Goal: Task Accomplishment & Management: Complete application form

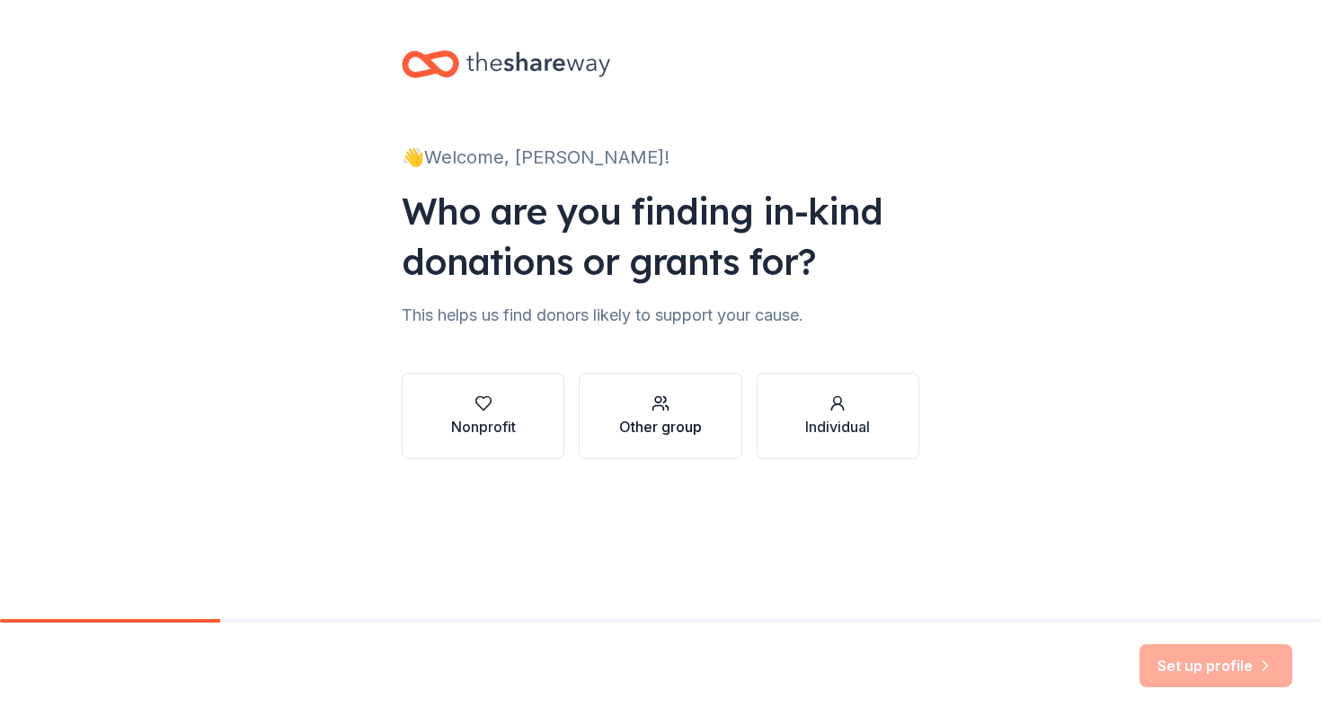
click at [699, 442] on button "Other group" at bounding box center [660, 416] width 163 height 86
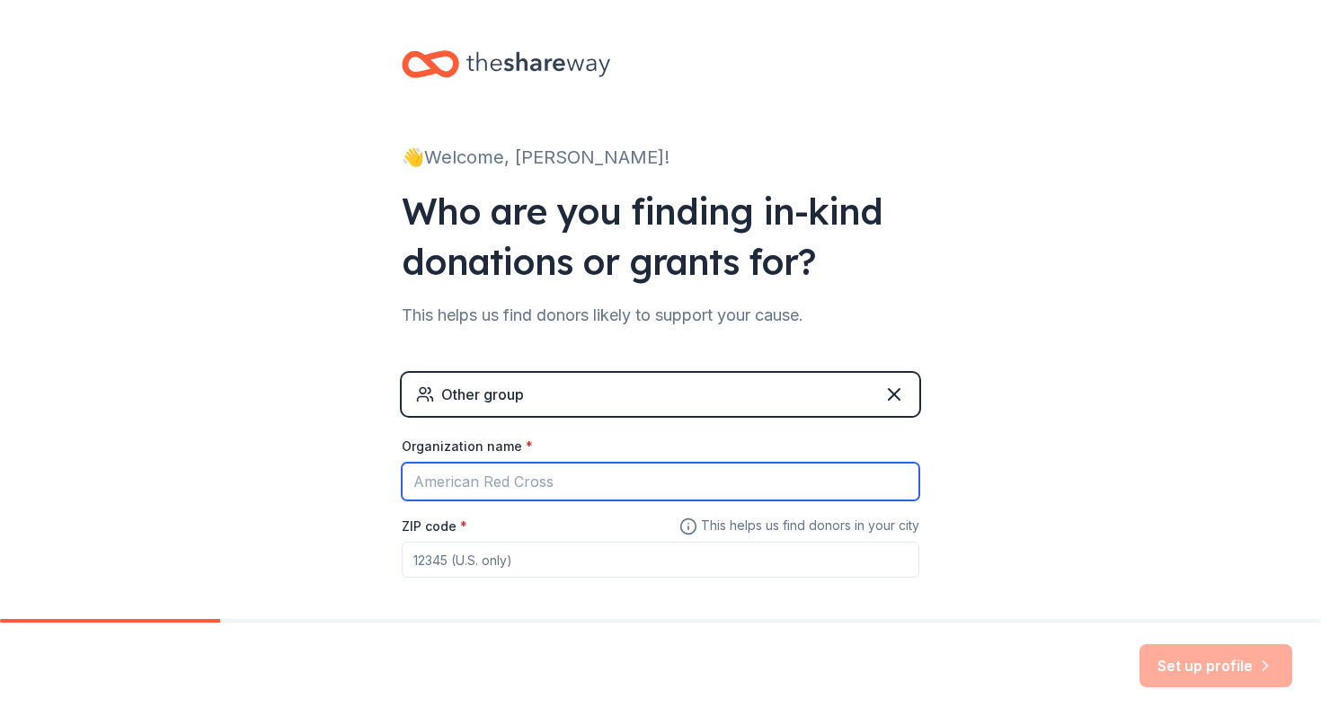
click at [506, 476] on input "Organization name *" at bounding box center [661, 482] width 518 height 38
type input "[US_STATE] State Equestrian Club [PERSON_NAME] Team"
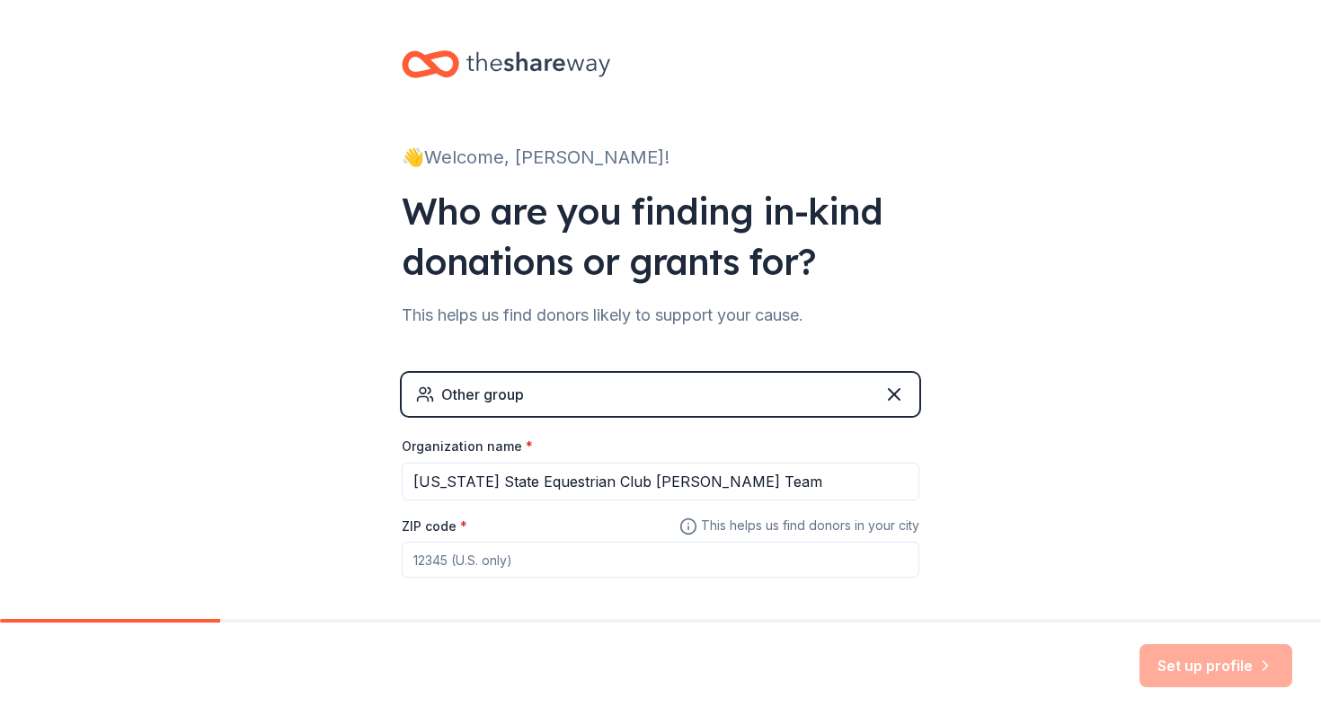
click at [515, 567] on input "ZIP code *" at bounding box center [661, 560] width 518 height 36
type input "50010"
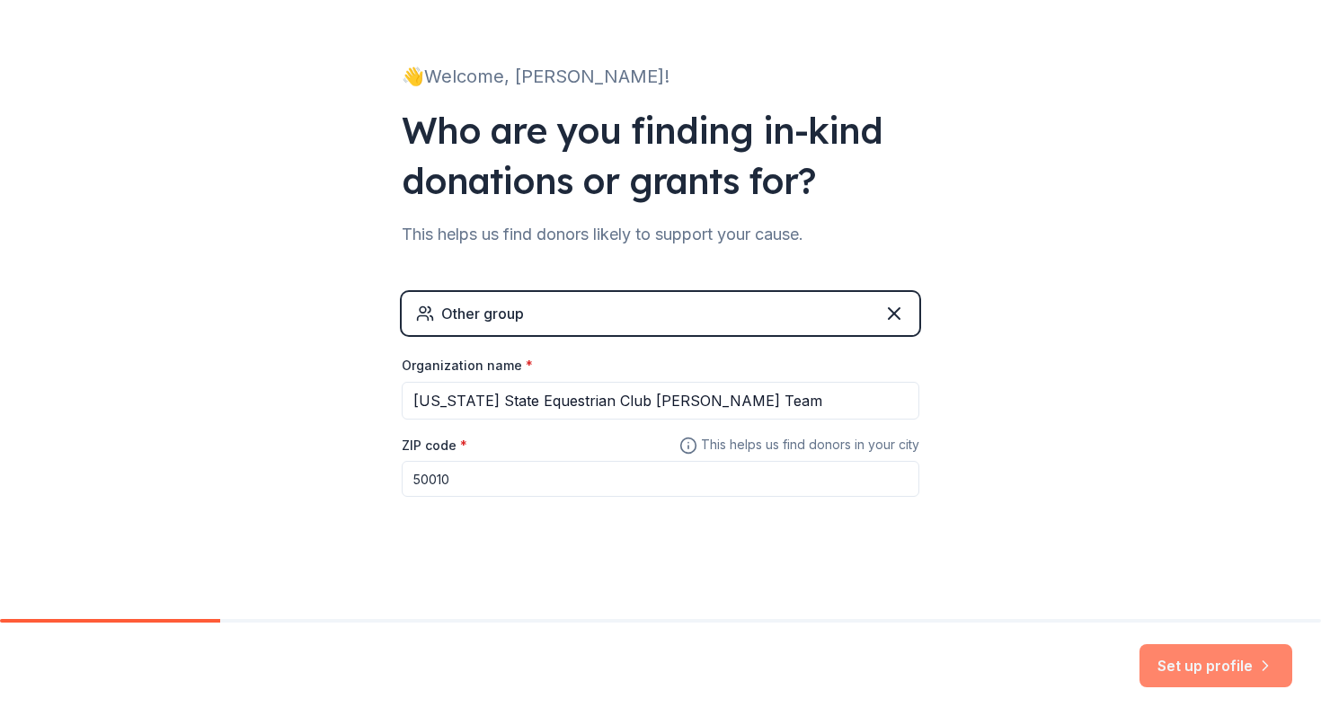
click at [1217, 662] on button "Set up profile" at bounding box center [1216, 665] width 153 height 43
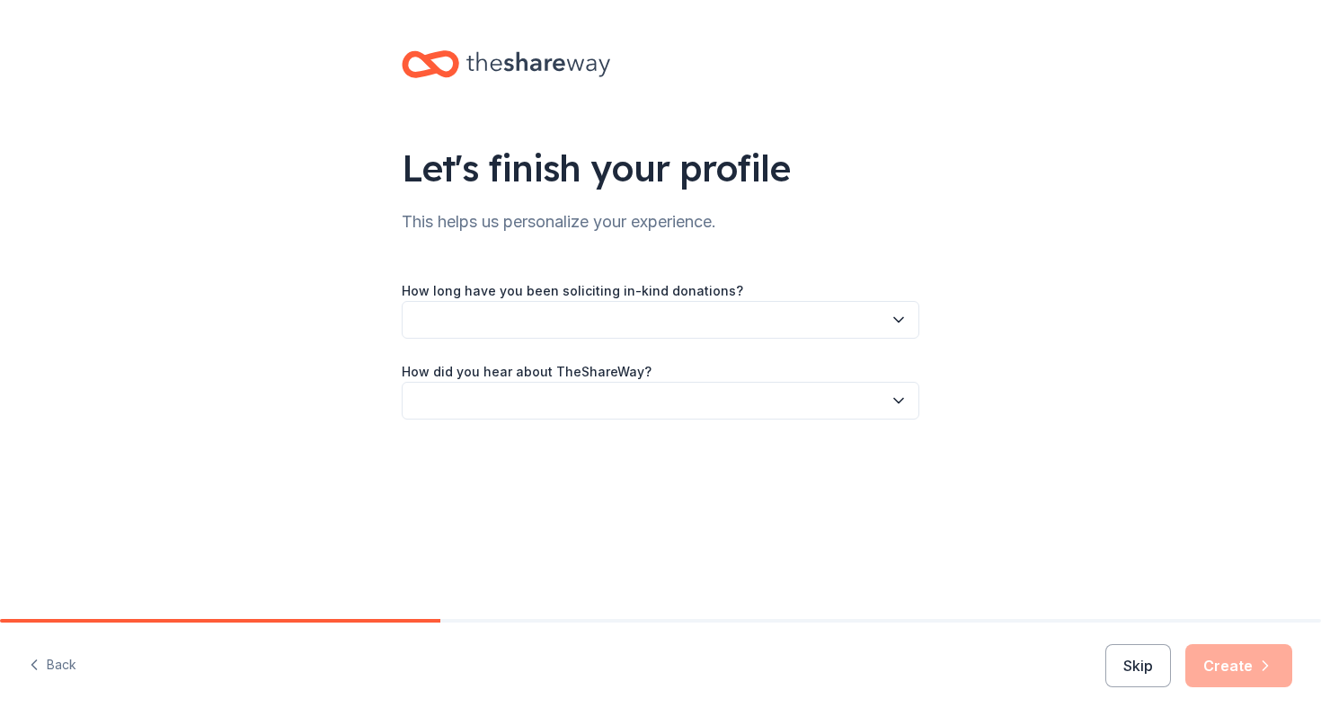
click at [581, 321] on button "button" at bounding box center [661, 320] width 518 height 38
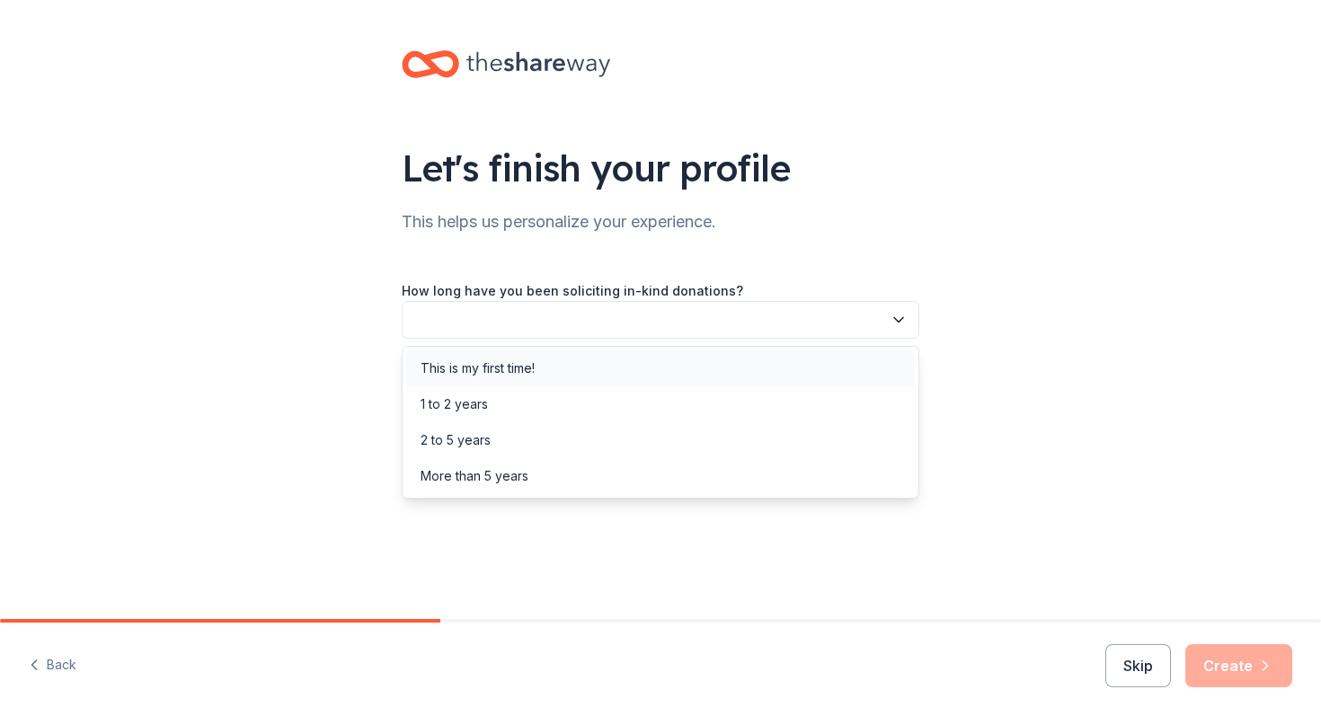
click at [541, 362] on div "This is my first time!" at bounding box center [660, 369] width 509 height 36
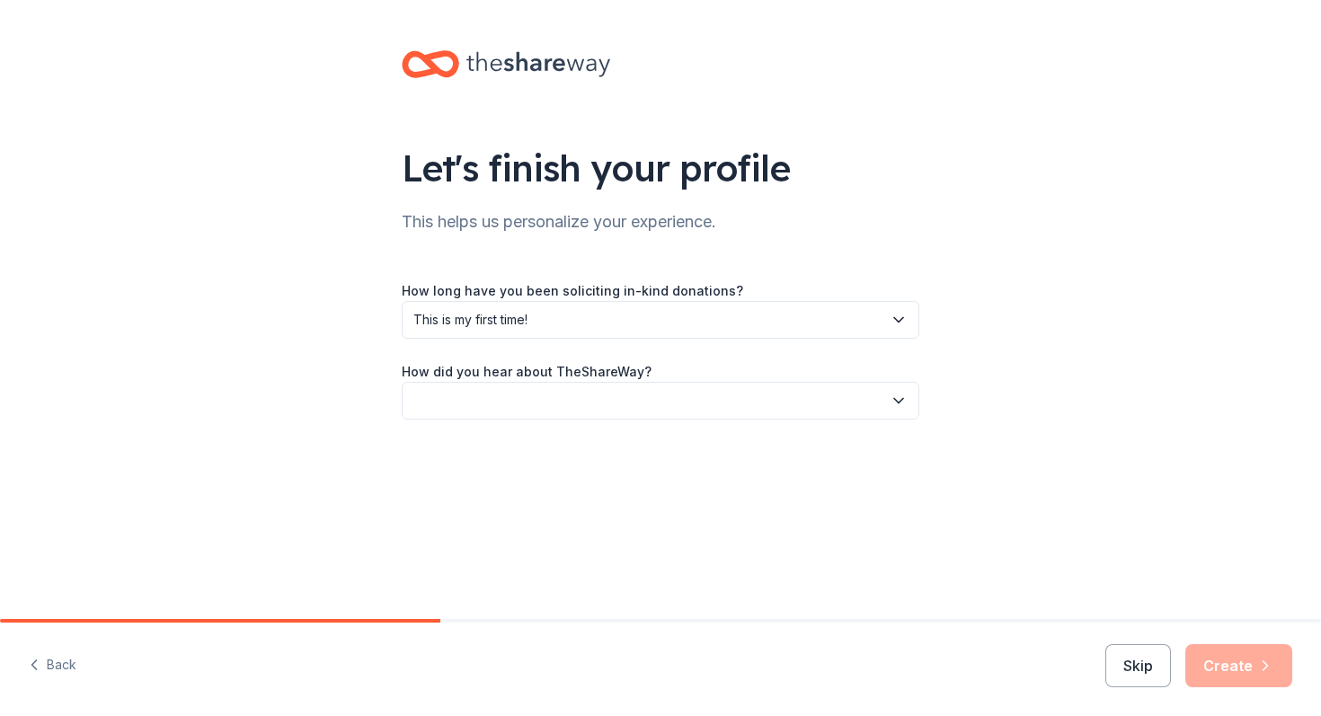
click at [555, 412] on button "button" at bounding box center [661, 401] width 518 height 38
click at [546, 477] on div "Online search" at bounding box center [660, 485] width 509 height 36
click at [1229, 666] on button "Create" at bounding box center [1238, 665] width 107 height 43
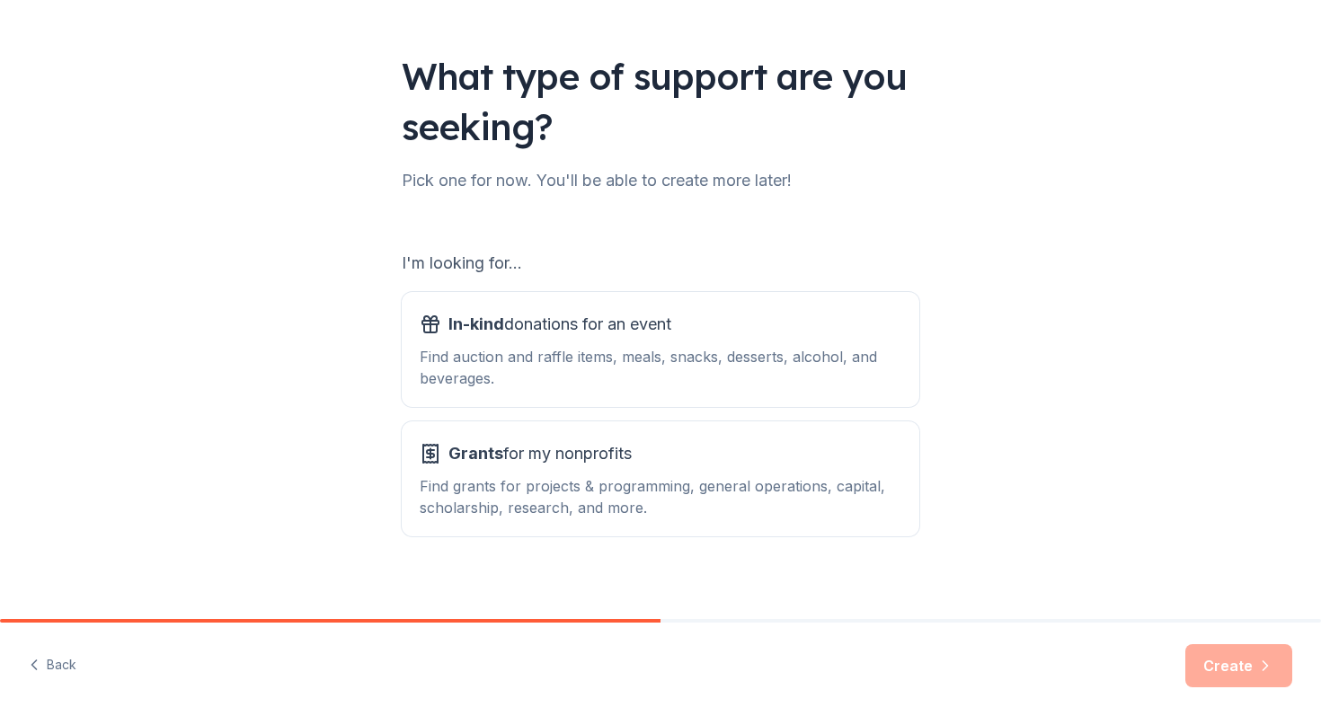
scroll to position [94, 0]
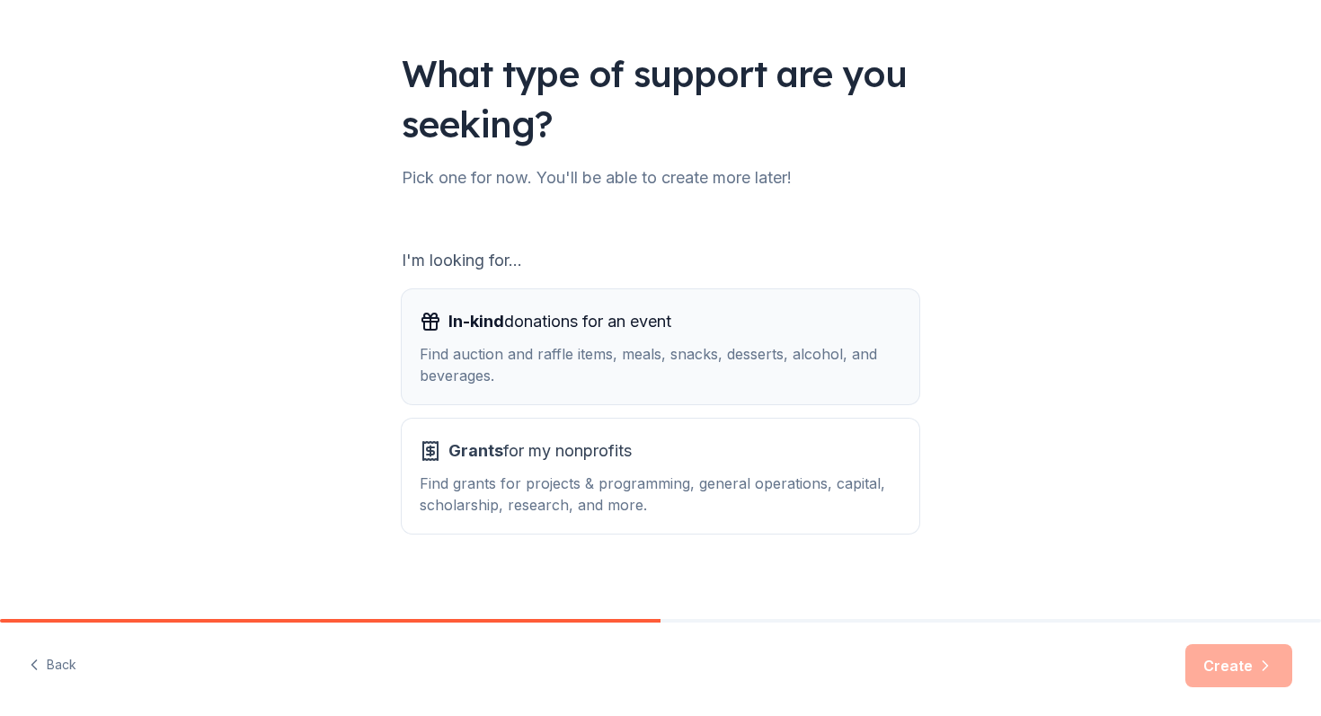
click at [770, 382] on div "Find auction and raffle items, meals, snacks, desserts, alcohol, and beverages." at bounding box center [661, 364] width 482 height 43
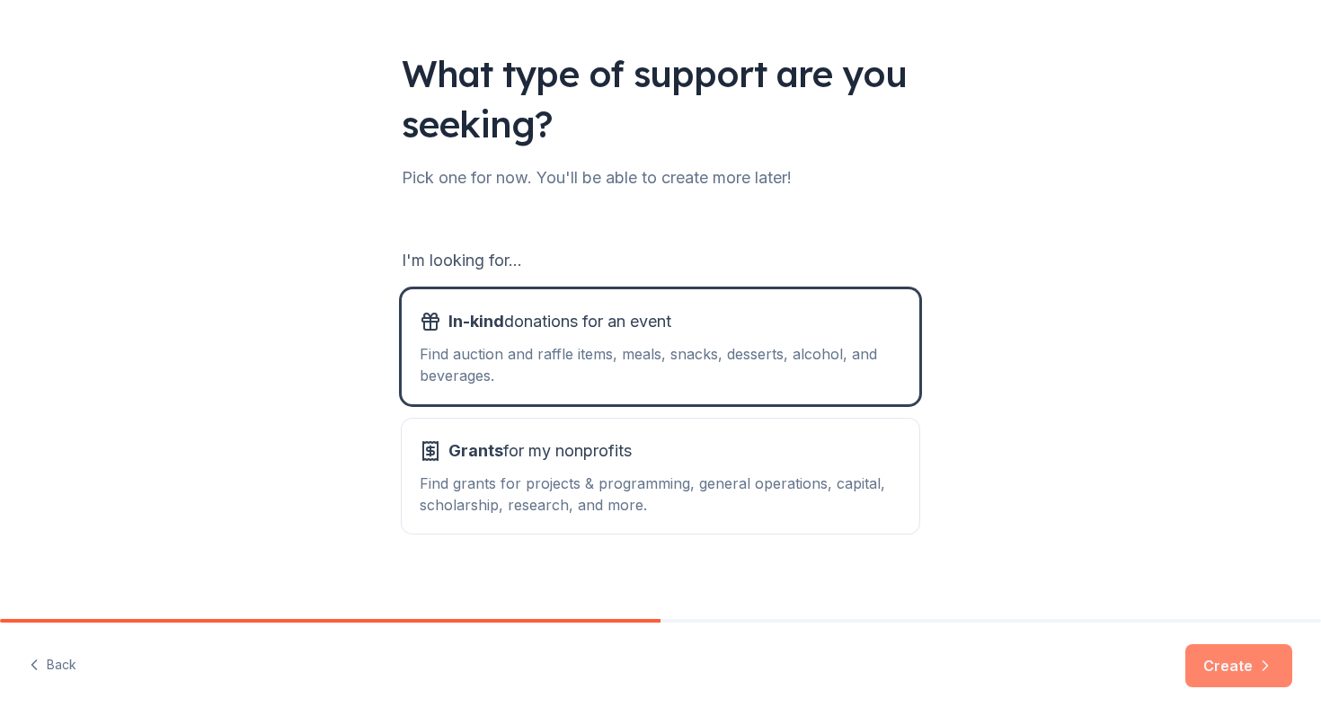
click at [1239, 661] on button "Create" at bounding box center [1238, 665] width 107 height 43
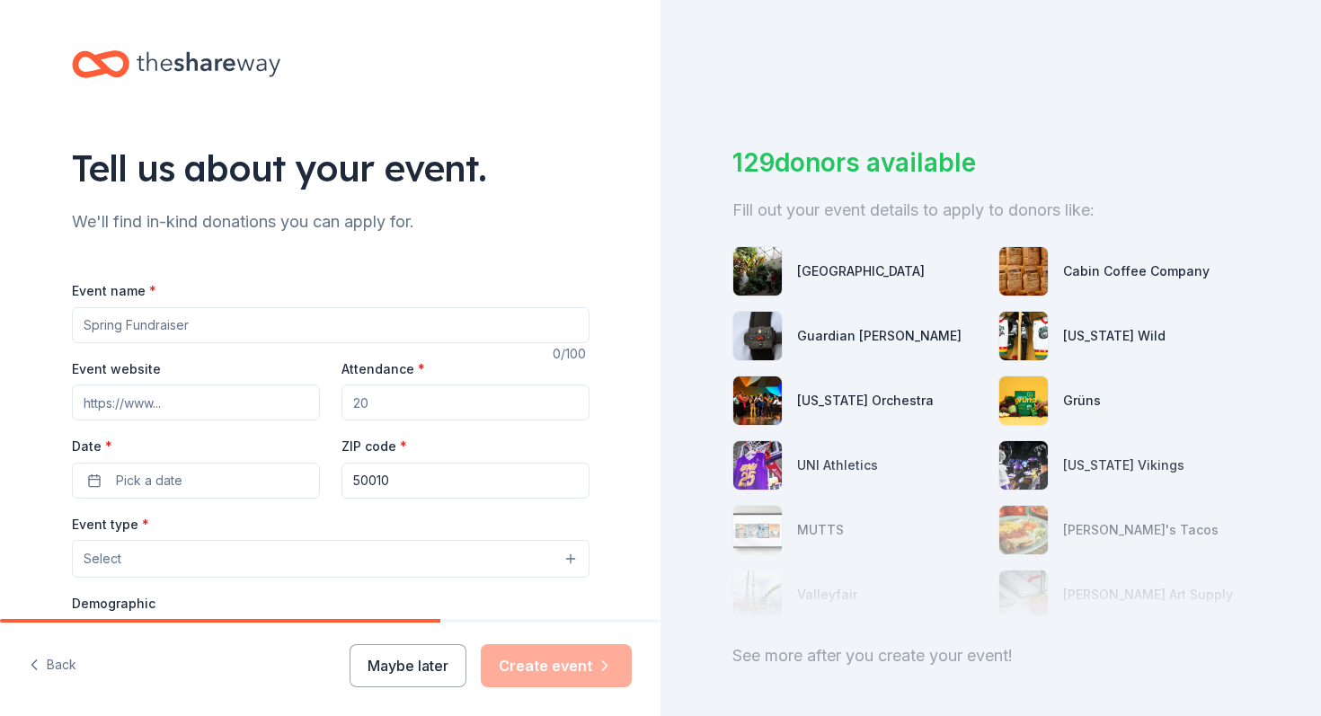
click at [421, 317] on input "Event name *" at bounding box center [331, 325] width 518 height 36
type input "[US_STATE] State Fall Classic"
click at [454, 393] on input "Attendance *" at bounding box center [466, 403] width 248 height 36
type input "150"
click at [174, 457] on div "Date * Pick a date" at bounding box center [196, 467] width 248 height 64
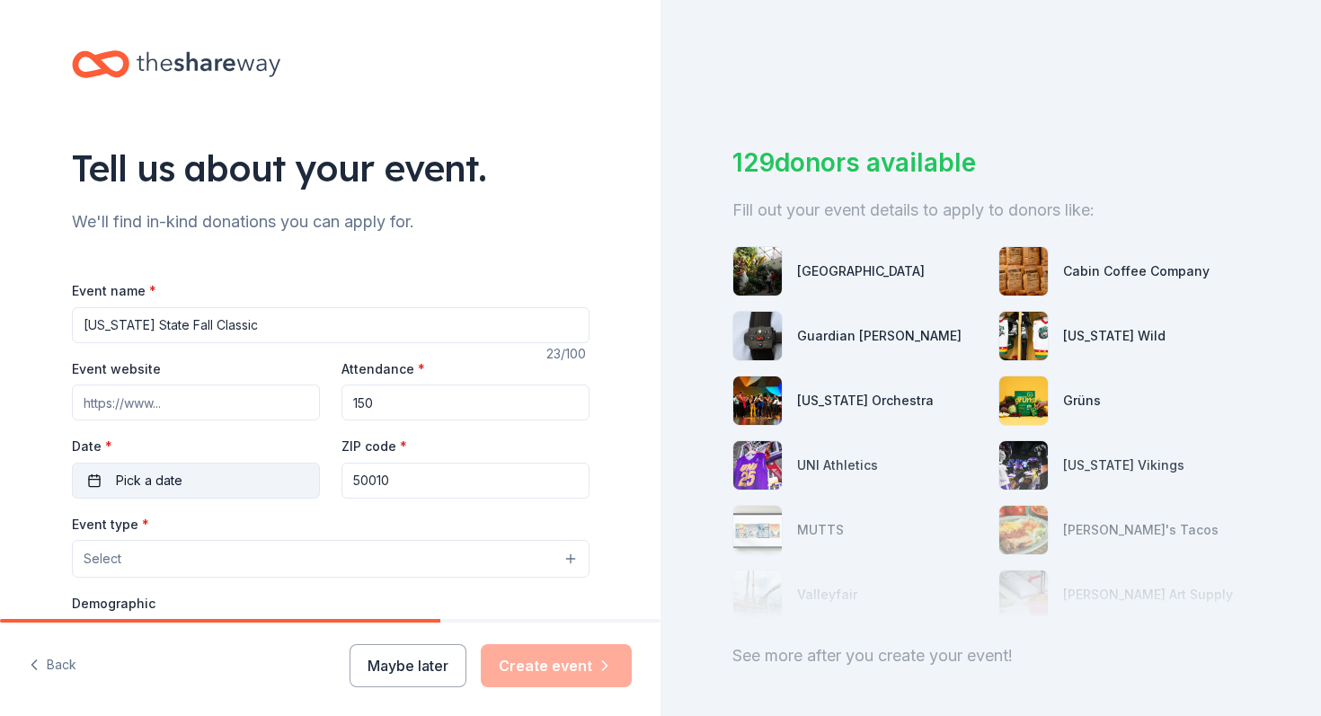
click at [117, 468] on button "Pick a date" at bounding box center [196, 481] width 248 height 36
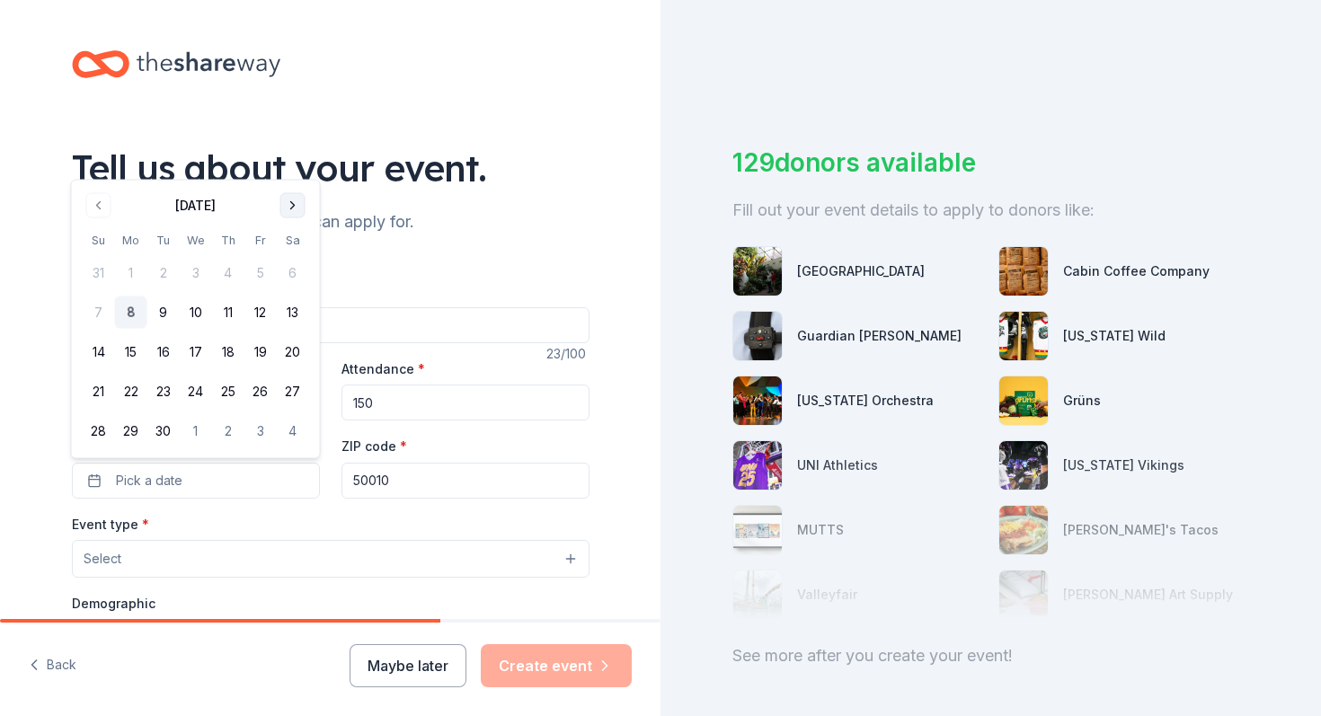
click at [291, 209] on button "Go to next month" at bounding box center [292, 205] width 25 height 25
click at [257, 314] on button "10" at bounding box center [260, 313] width 32 height 32
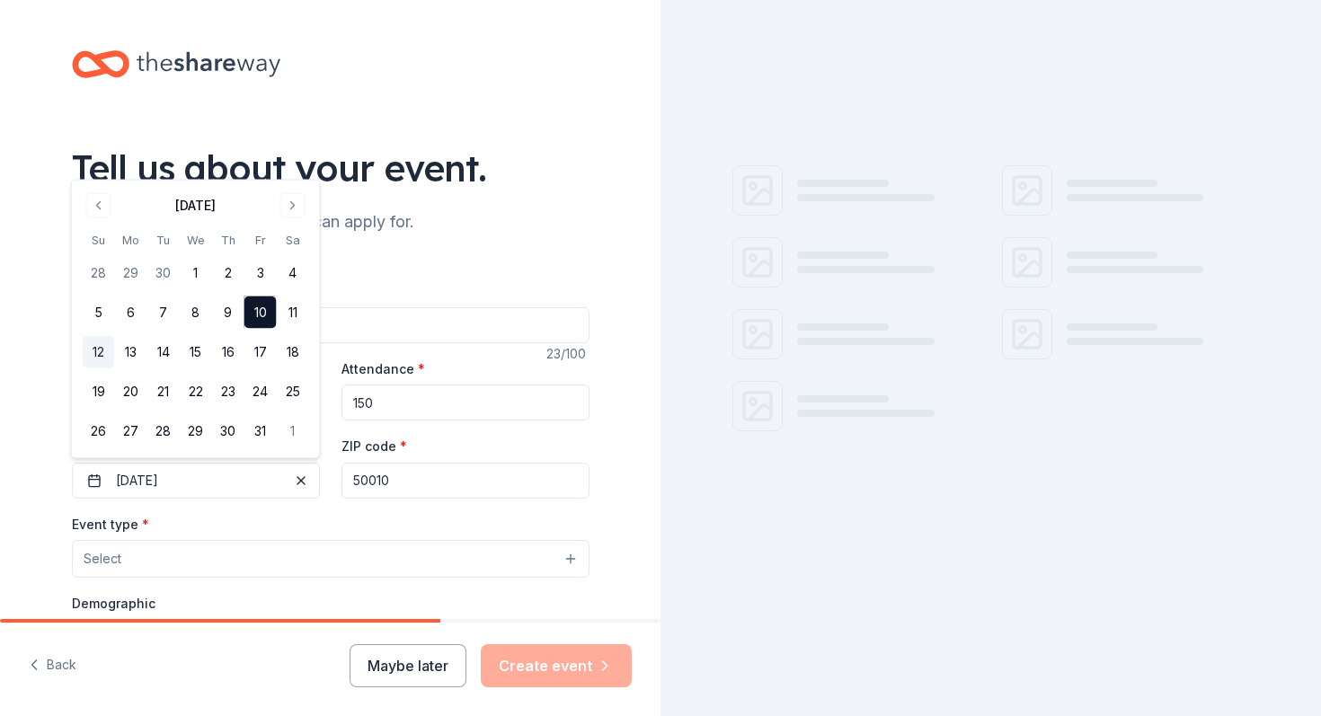
click at [98, 349] on button "12" at bounding box center [99, 352] width 32 height 32
click at [255, 315] on button "10" at bounding box center [260, 313] width 32 height 32
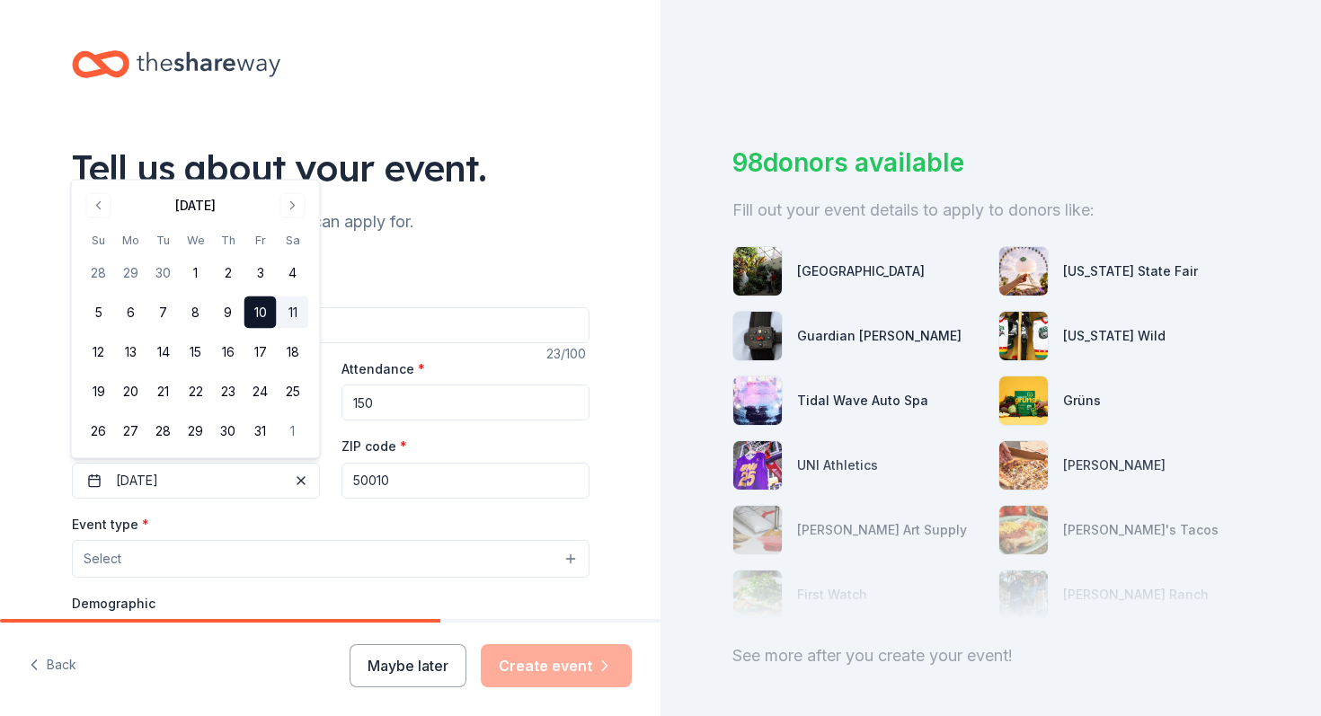
click at [280, 316] on button "11" at bounding box center [293, 313] width 32 height 32
click at [310, 571] on button "Select" at bounding box center [331, 559] width 518 height 38
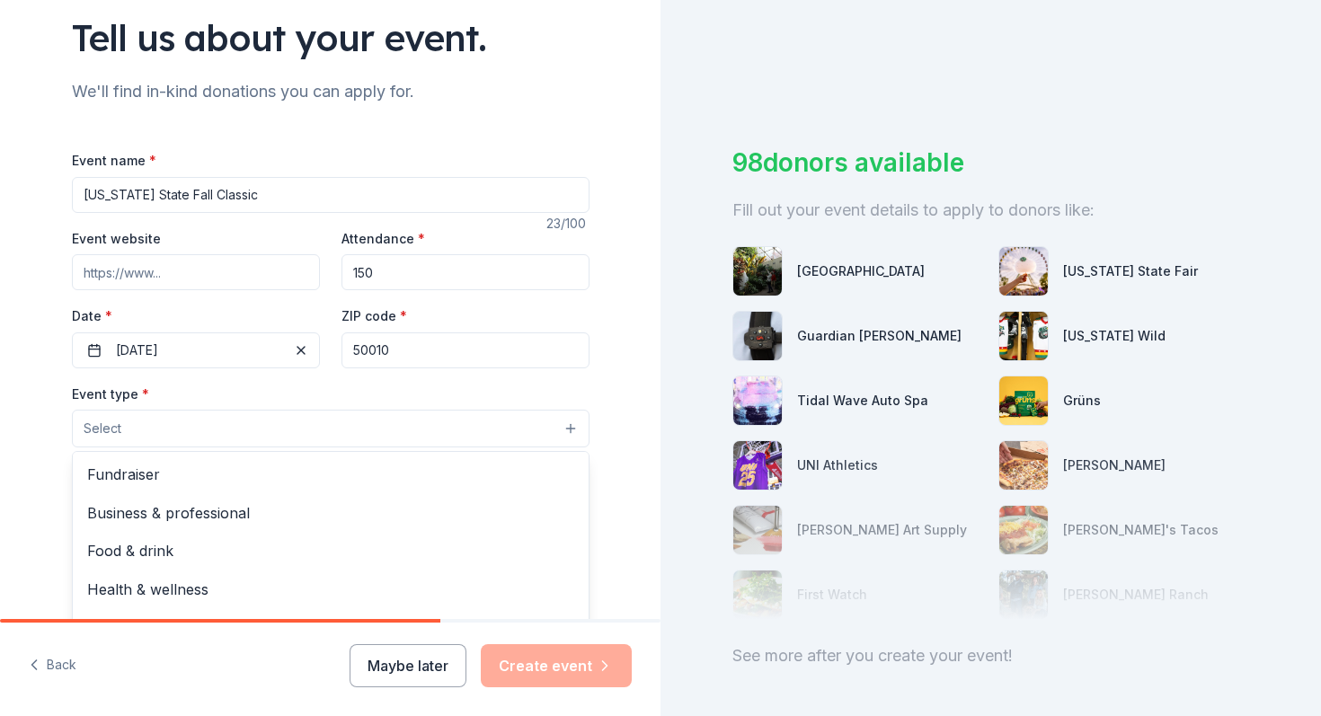
scroll to position [138, 0]
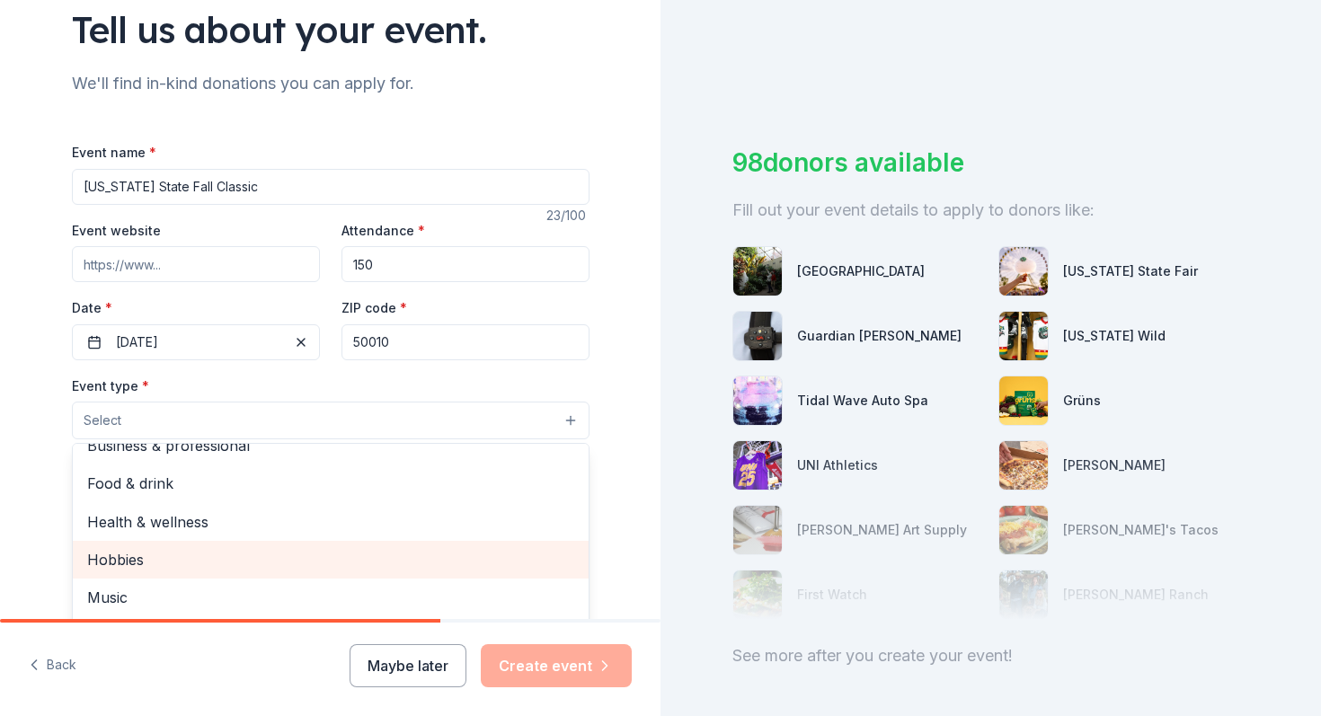
click at [302, 578] on div "Hobbies" at bounding box center [331, 560] width 516 height 38
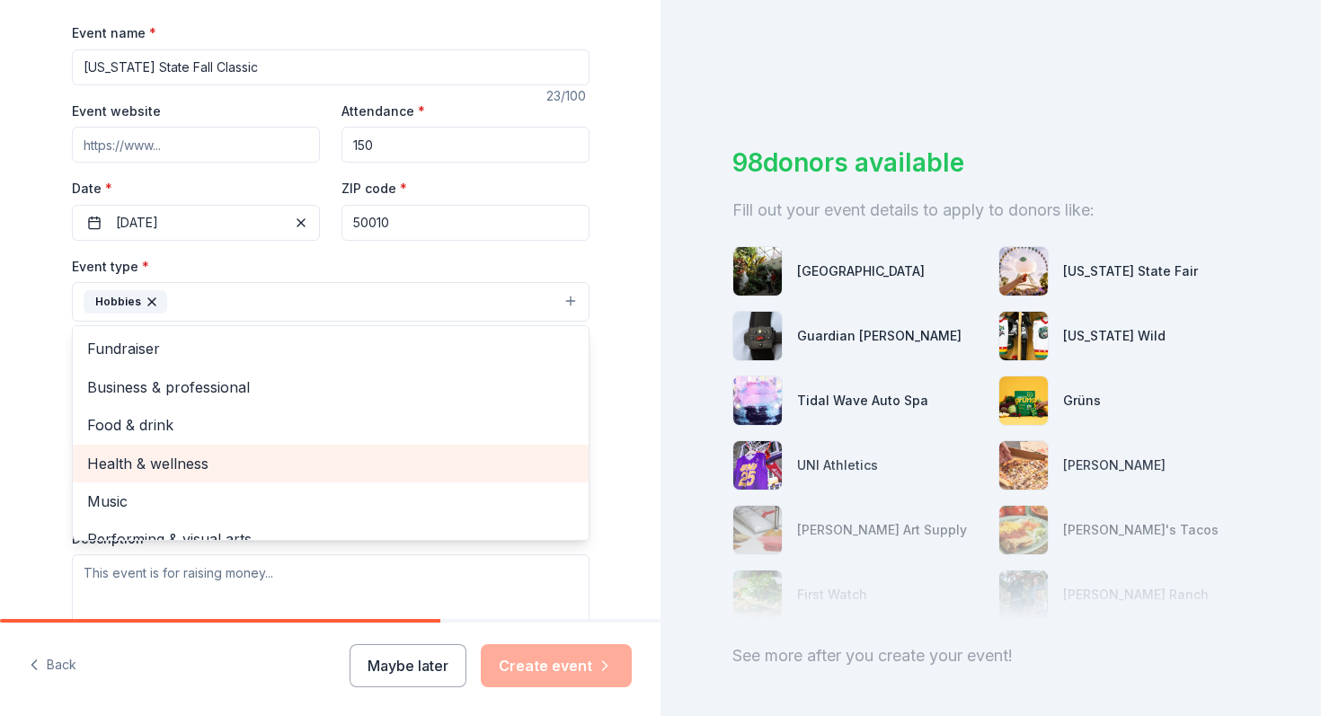
scroll to position [0, 0]
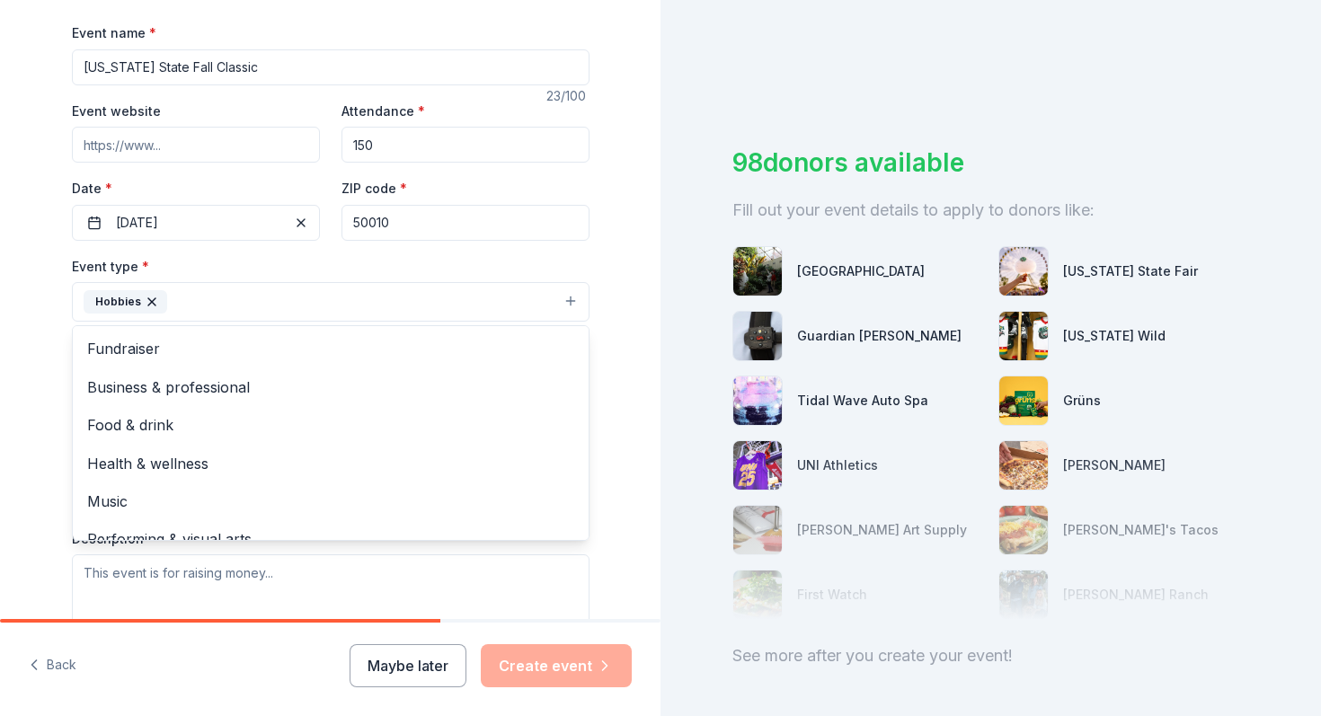
click at [286, 297] on button "Hobbies" at bounding box center [331, 302] width 518 height 40
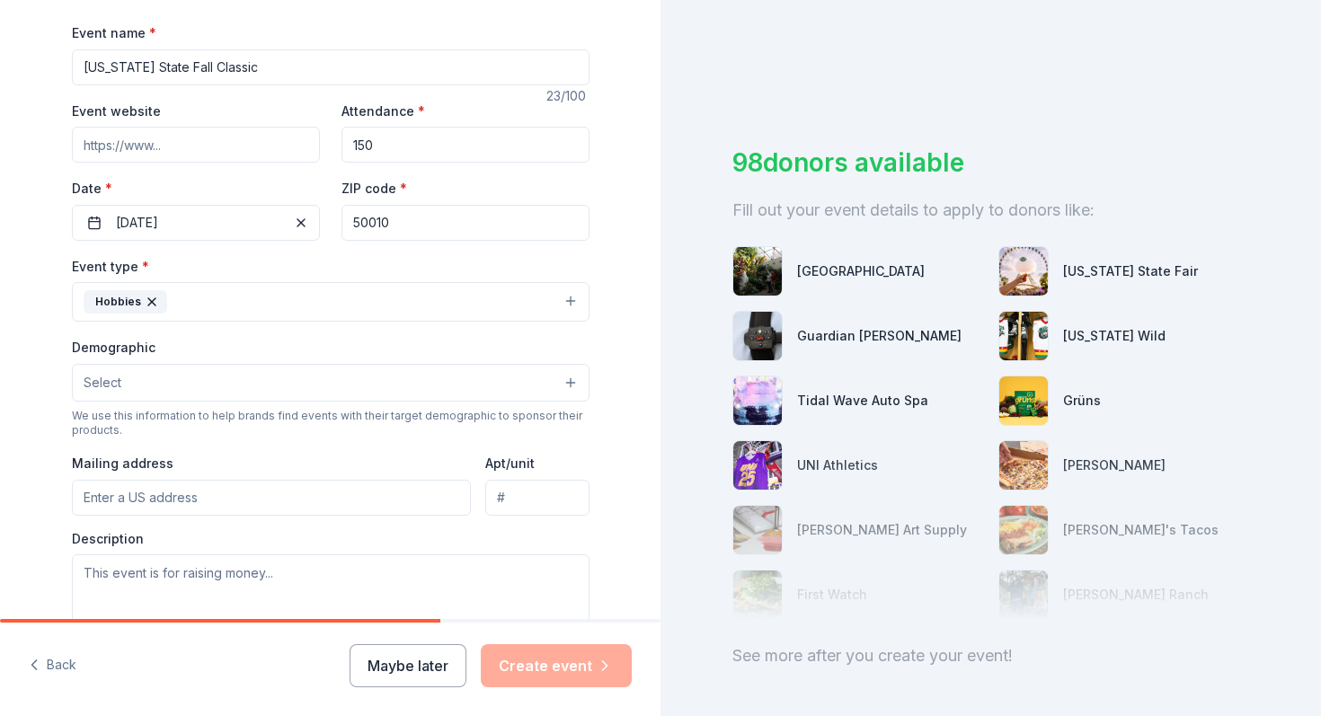
click at [277, 388] on button "Select" at bounding box center [331, 383] width 518 height 38
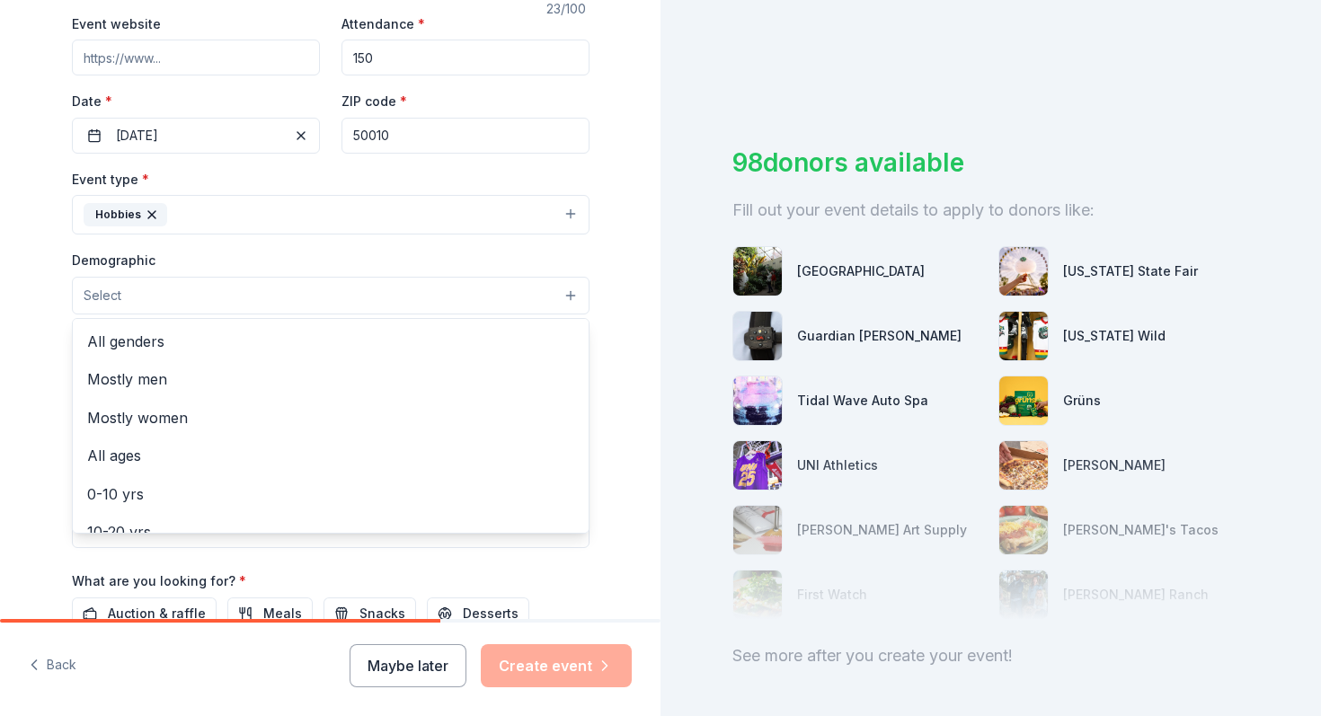
click at [321, 271] on div "Demographic Select All genders Mostly men Mostly women All ages 0-10 yrs 10-20 …" at bounding box center [331, 282] width 518 height 66
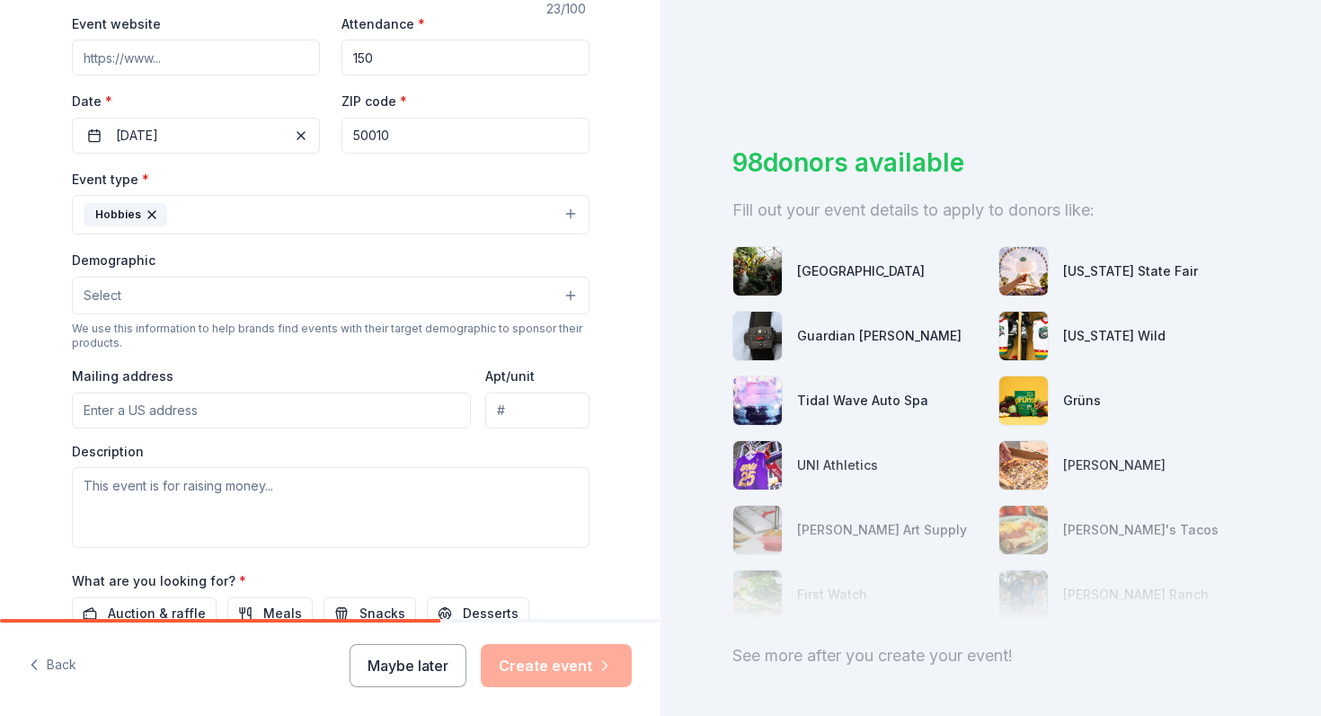
click at [291, 411] on input "Mailing address" at bounding box center [272, 411] width 400 height 36
type input "2059 Hawthorn Court Drive"
type input "Apt 3336"
click at [295, 483] on textarea at bounding box center [331, 507] width 518 height 81
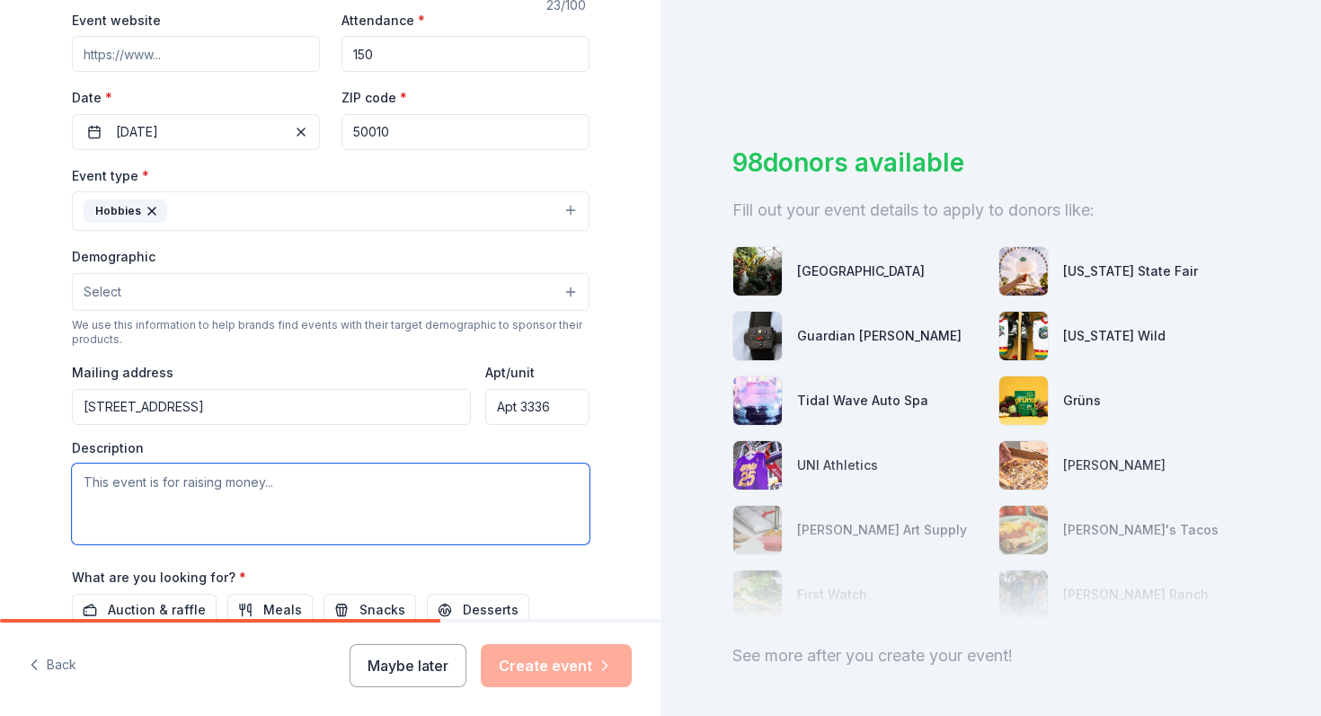
paste textarea
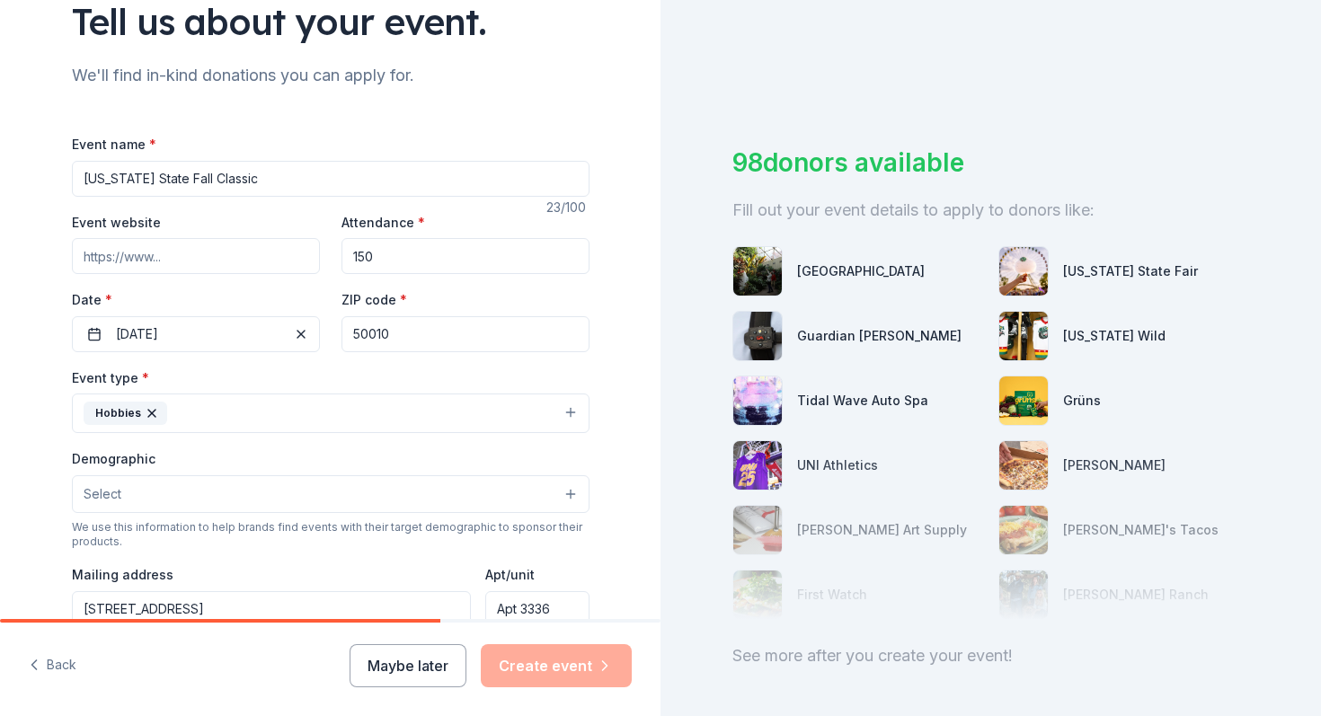
scroll to position [579, 0]
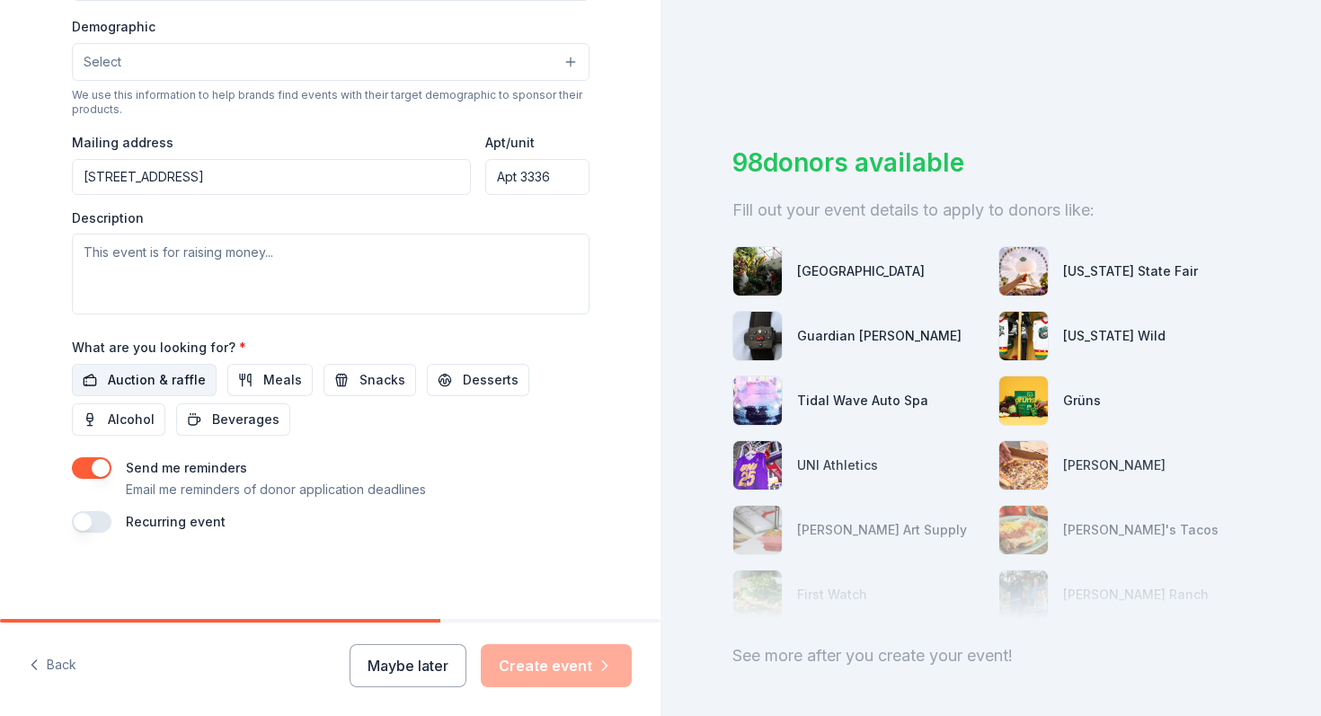
click at [162, 385] on span "Auction & raffle" at bounding box center [157, 380] width 98 height 22
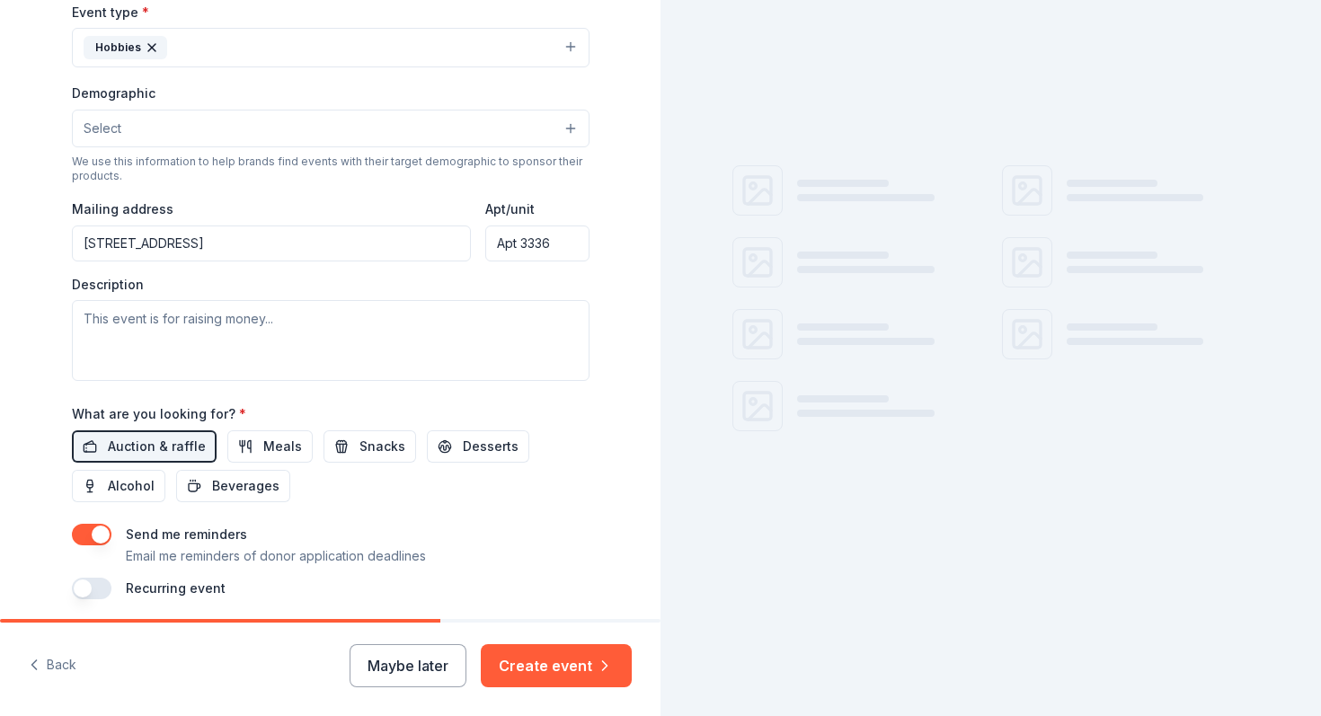
scroll to position [508, 0]
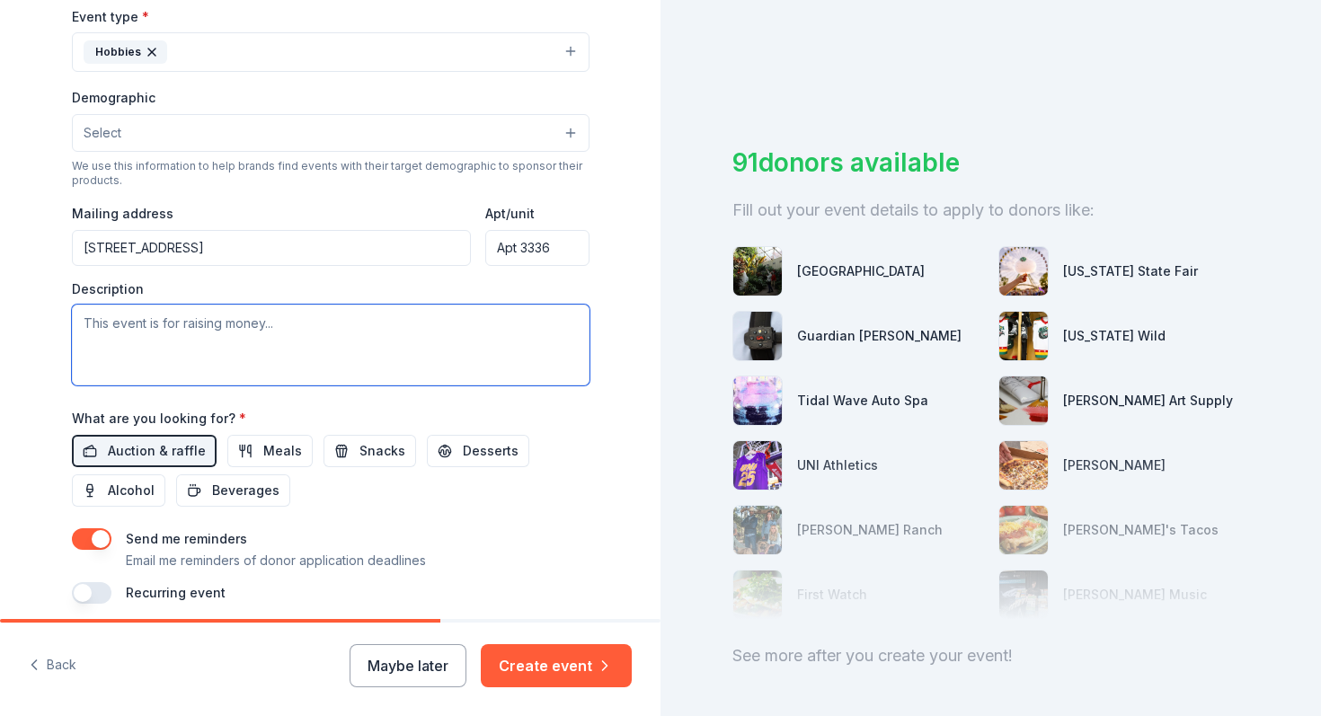
click at [281, 340] on textarea at bounding box center [331, 345] width 518 height 81
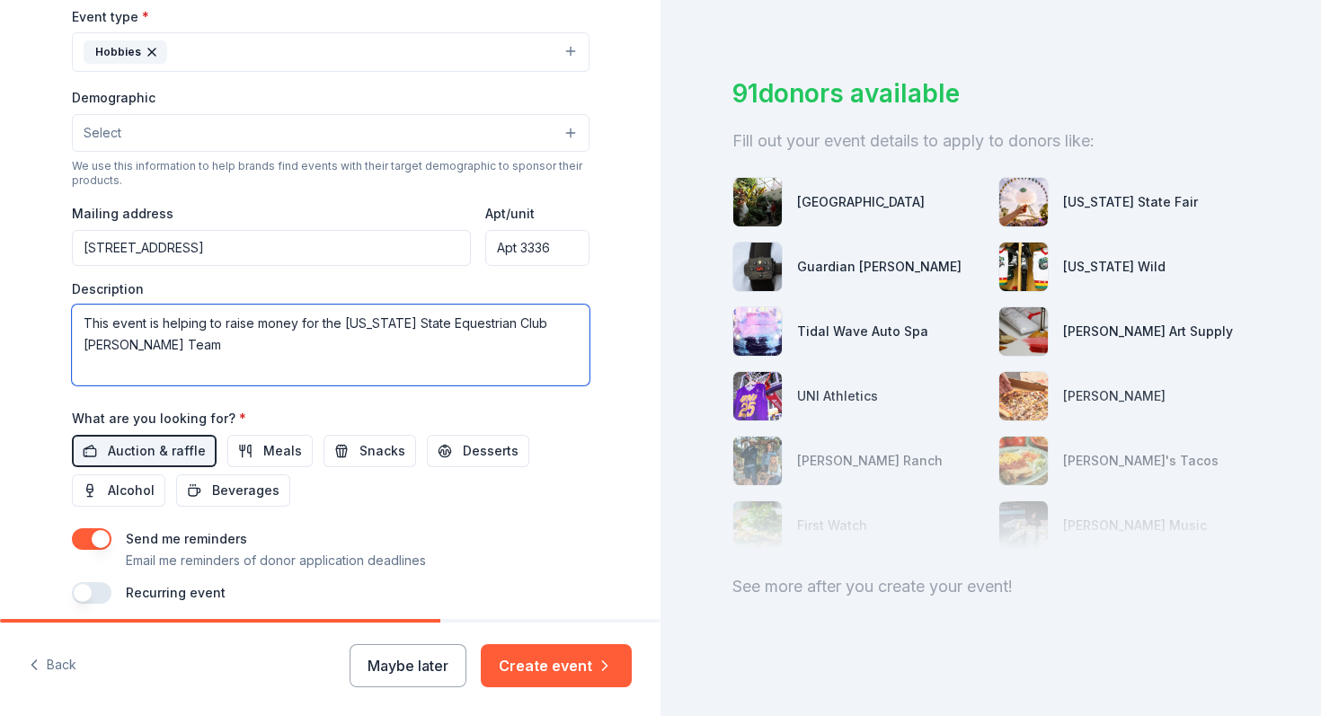
type textarea "This event is helping to raise money for the [US_STATE] State Equestrian Club […"
click at [543, 528] on div "Send me reminders Email me reminders of donor application deadlines" at bounding box center [331, 549] width 518 height 43
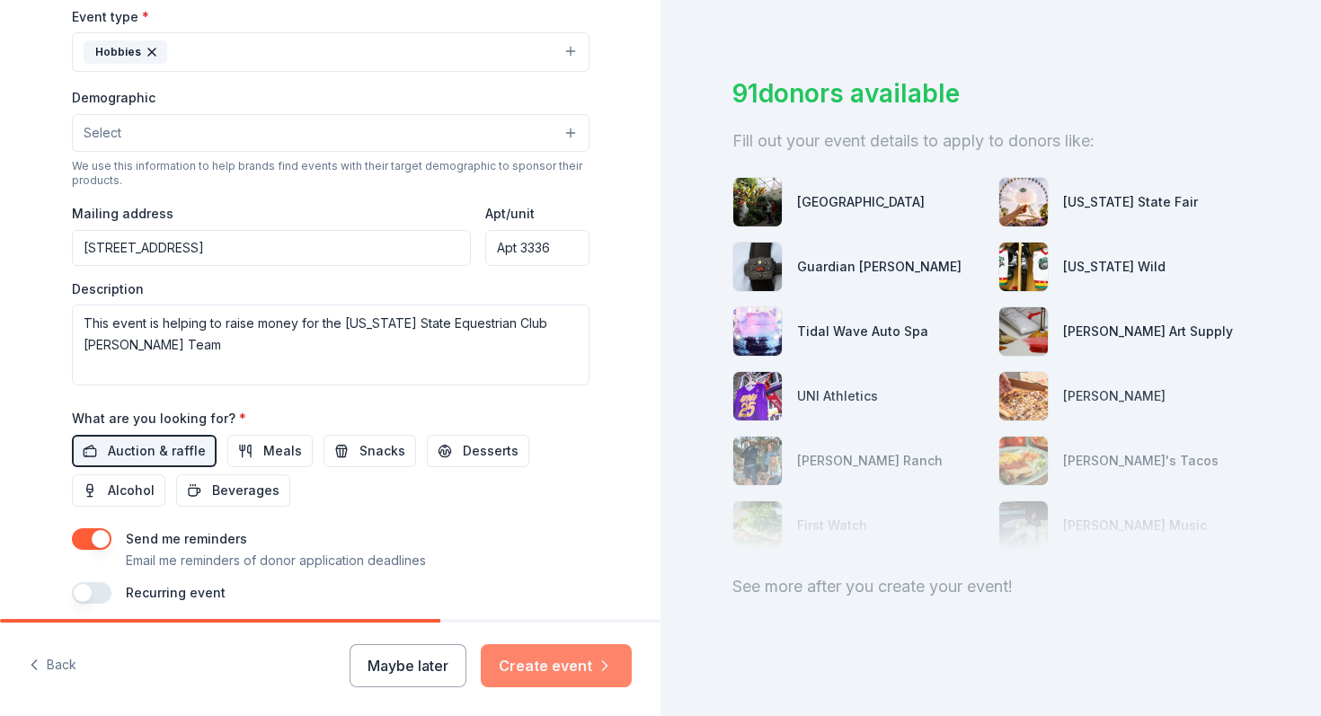
click at [567, 657] on button "Create event" at bounding box center [556, 665] width 151 height 43
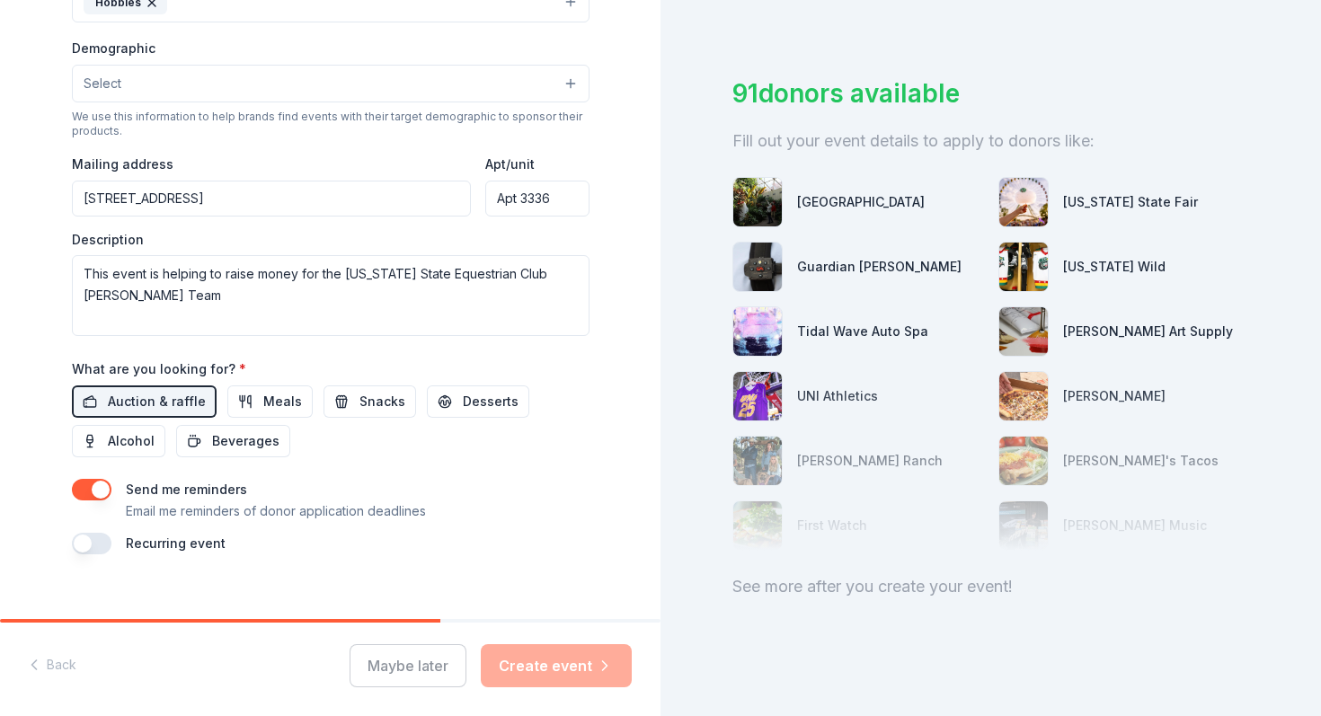
scroll to position [579, 0]
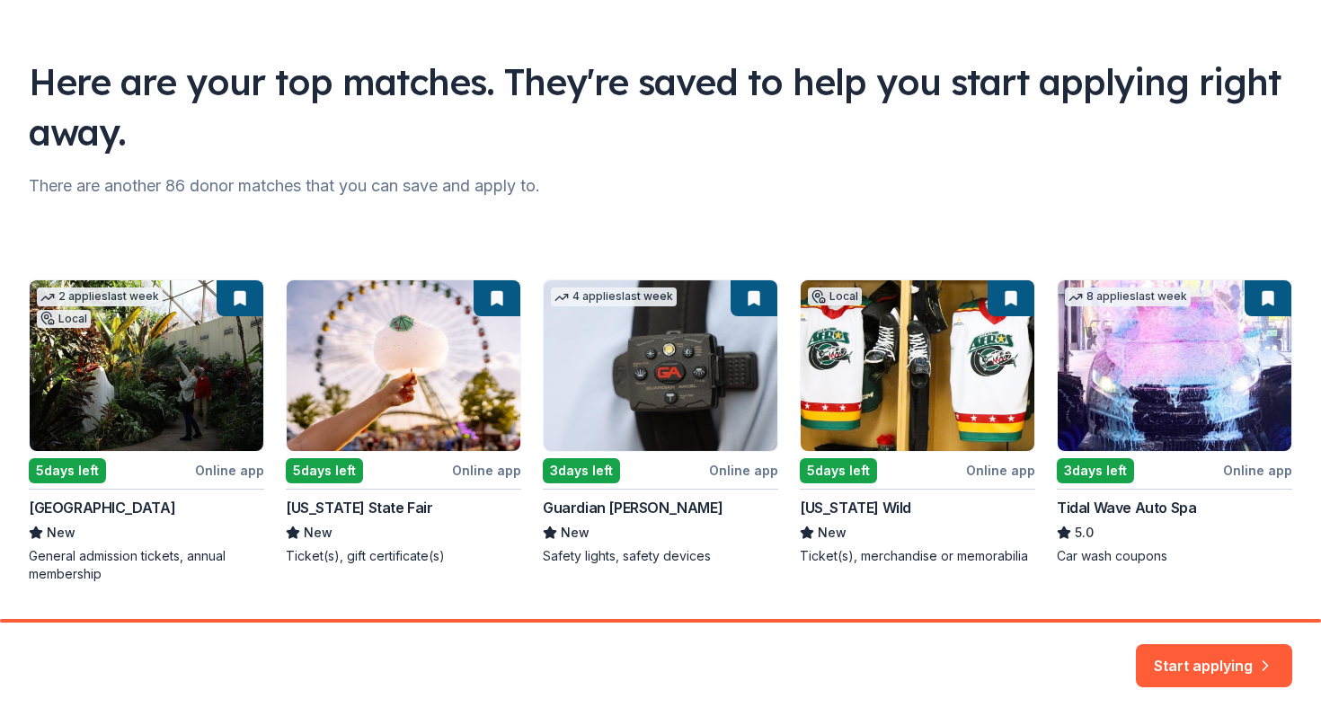
scroll to position [137, 0]
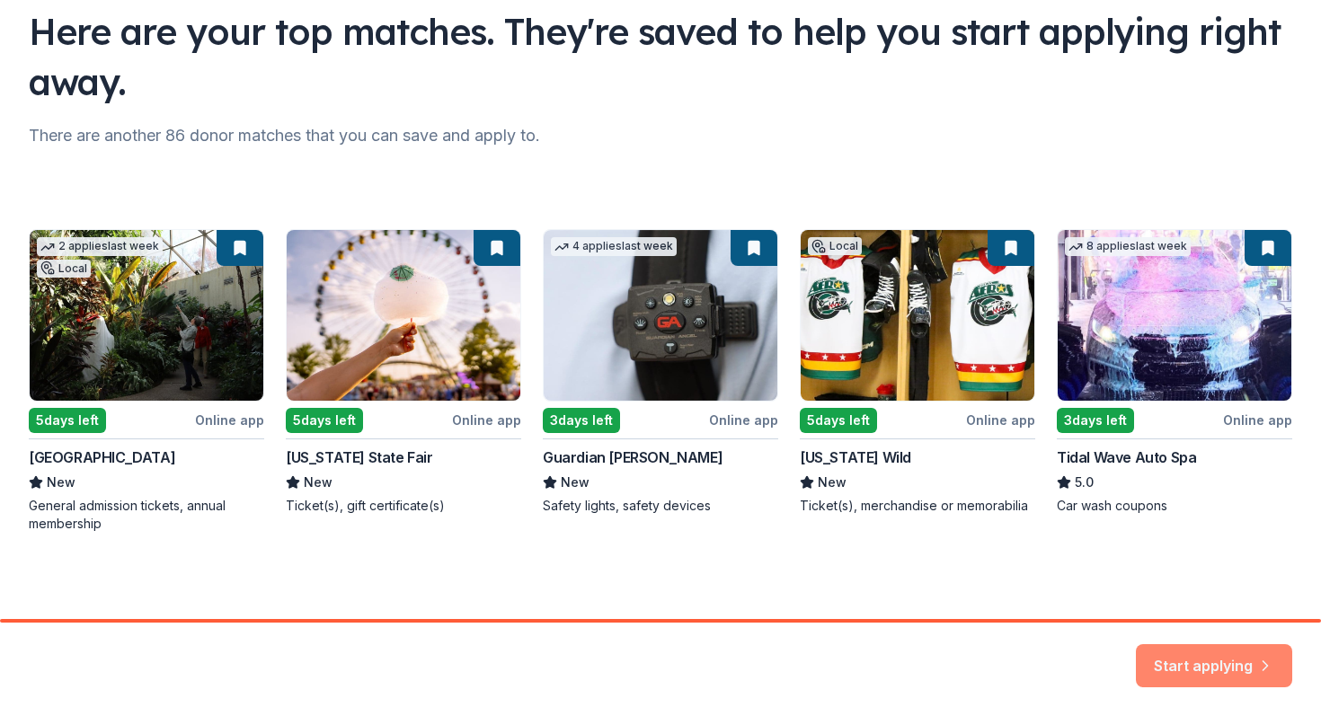
click at [1248, 657] on button "Start applying" at bounding box center [1214, 655] width 156 height 43
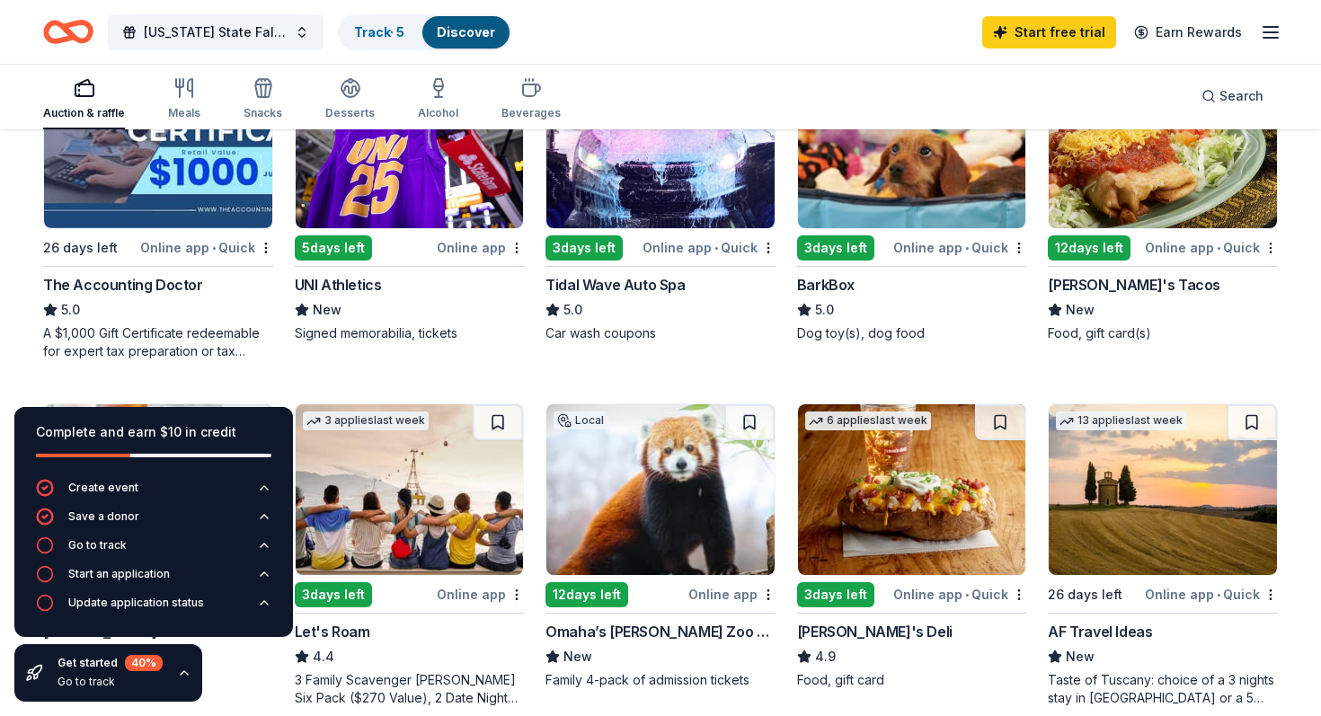
scroll to position [555, 0]
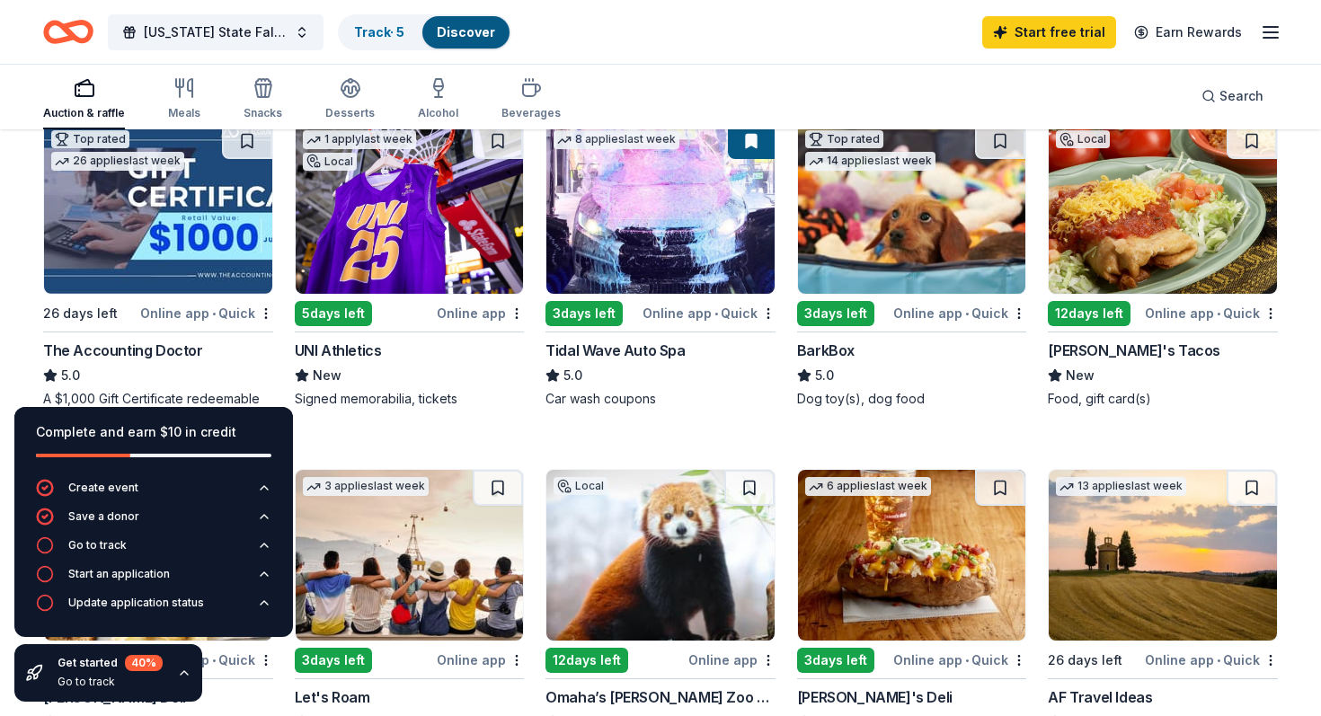
click at [903, 250] on img at bounding box center [912, 208] width 228 height 171
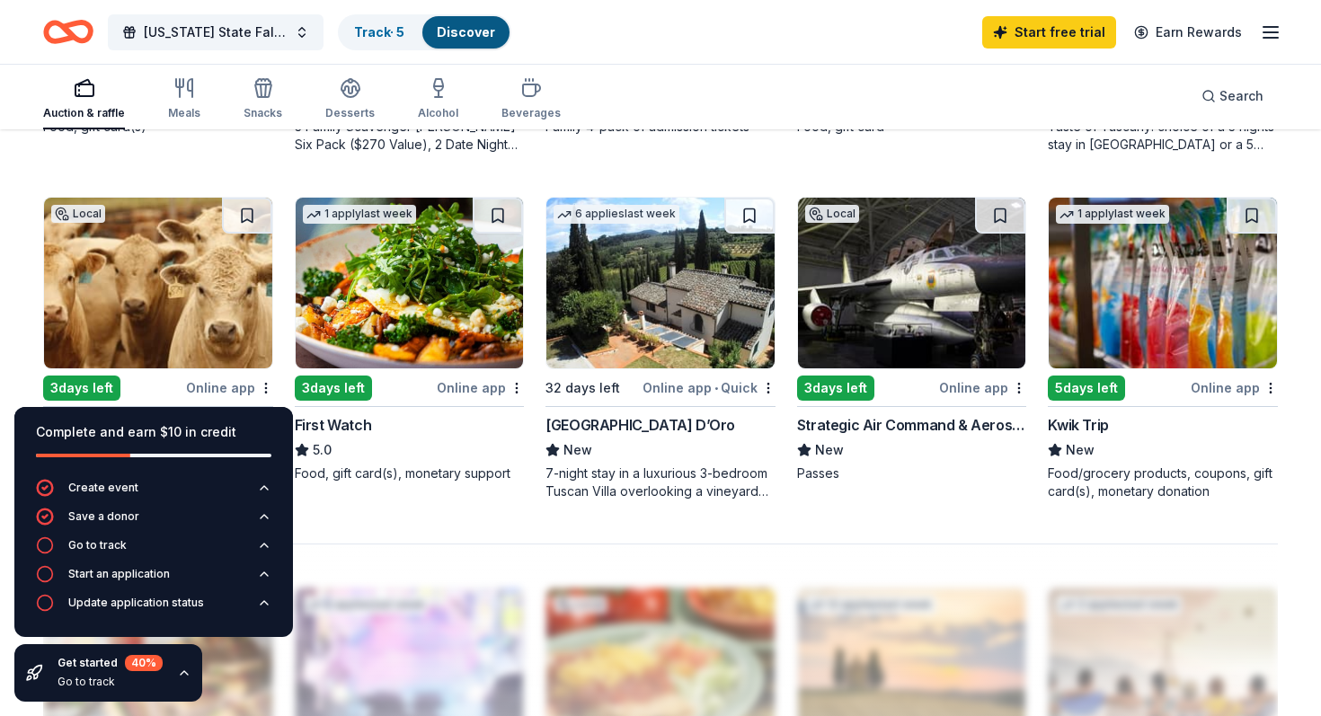
scroll to position [1172, 0]
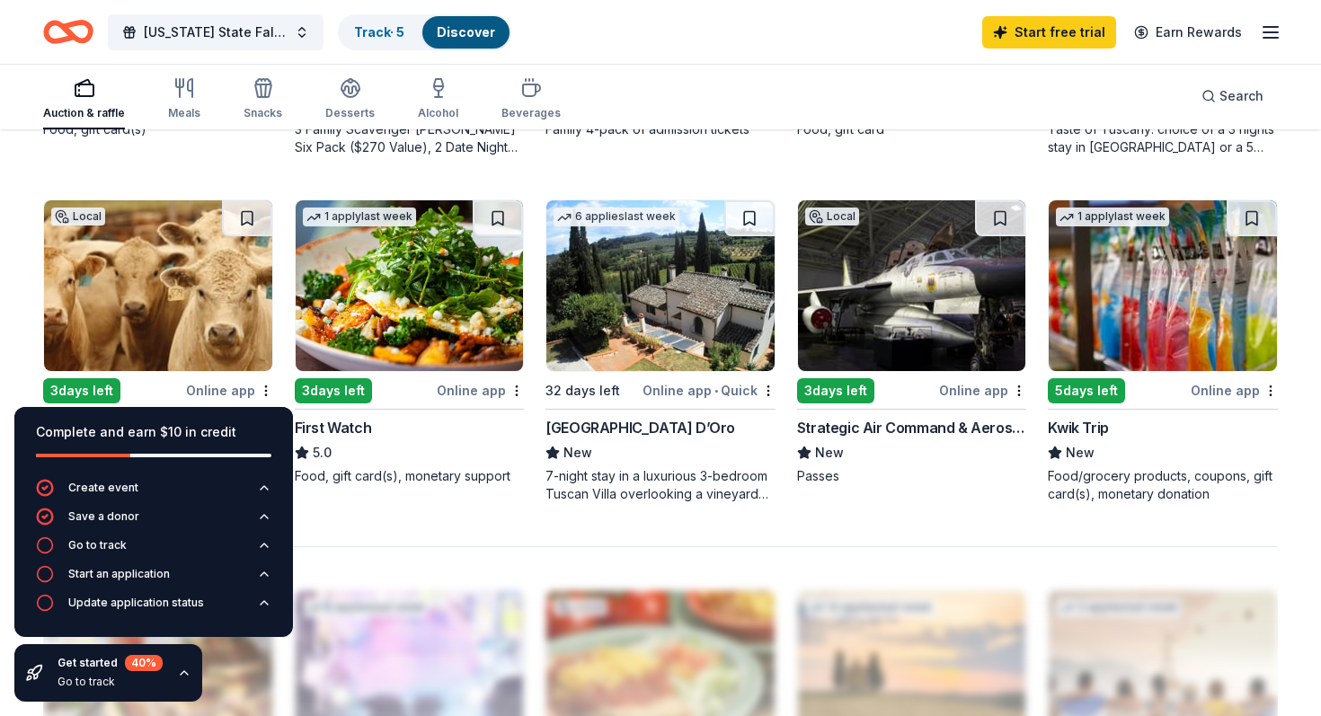
click at [1076, 416] on div "1 apply last week 5 days left Online app Kwik Trip New Food/grocery products, c…" at bounding box center [1163, 352] width 230 height 304
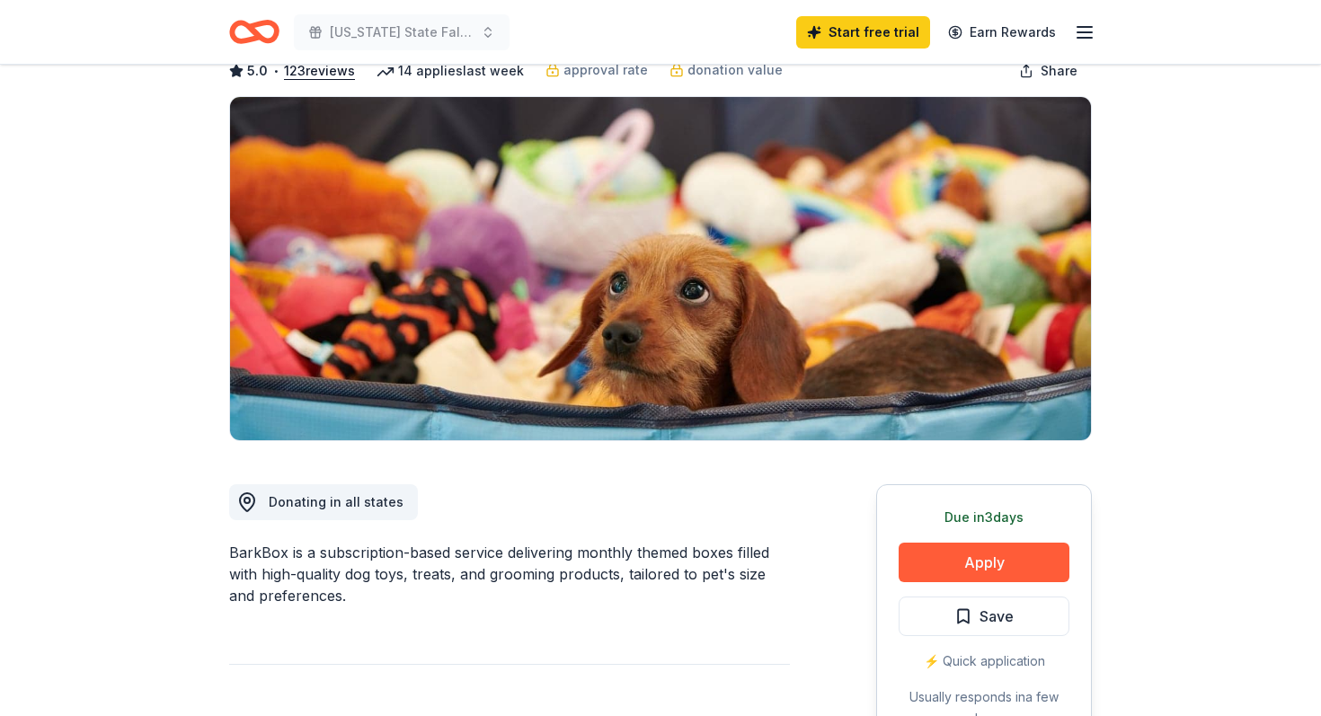
scroll to position [129, 0]
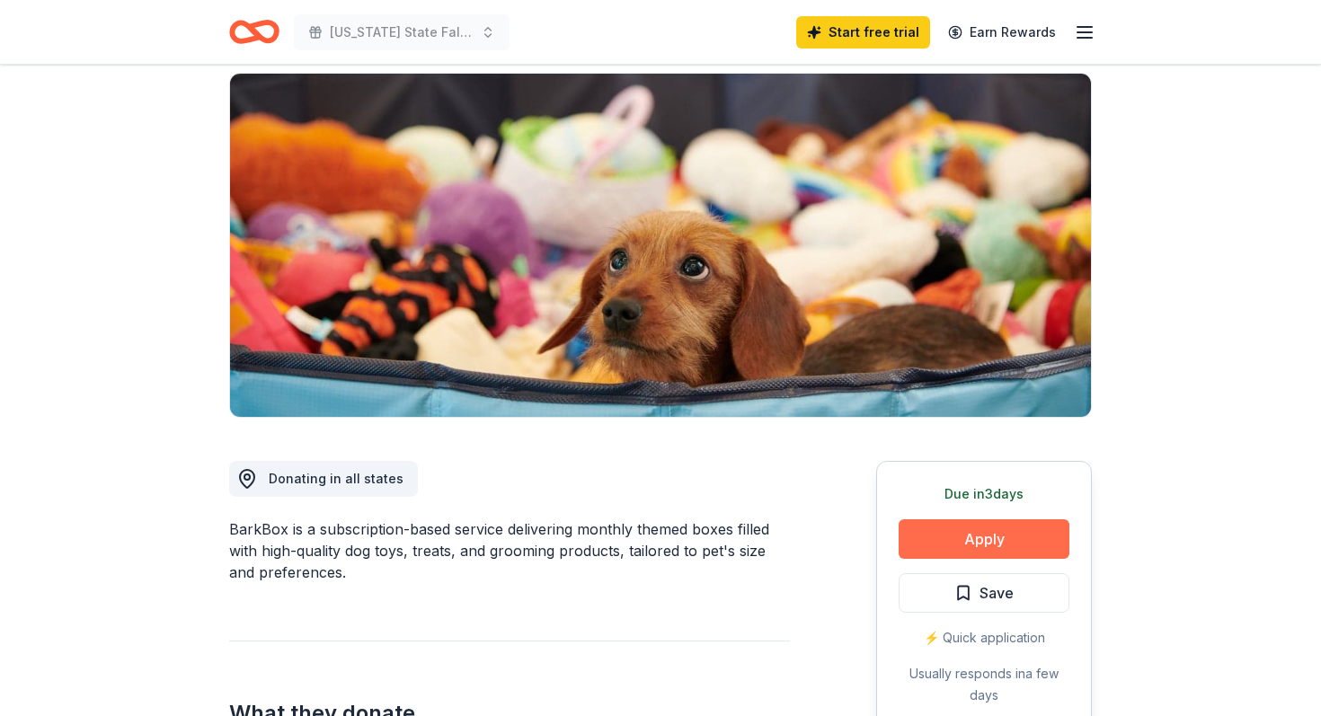
click at [1016, 533] on button "Apply" at bounding box center [984, 539] width 171 height 40
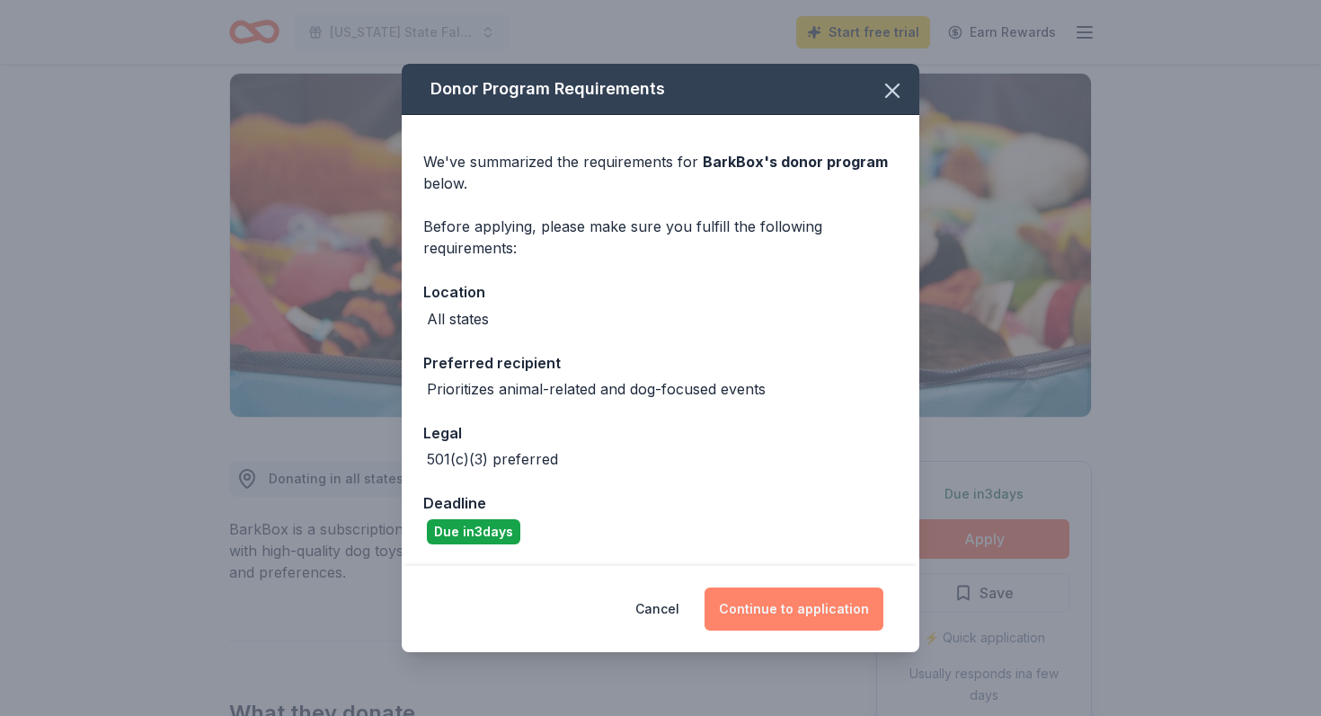
click at [776, 608] on button "Continue to application" at bounding box center [794, 609] width 179 height 43
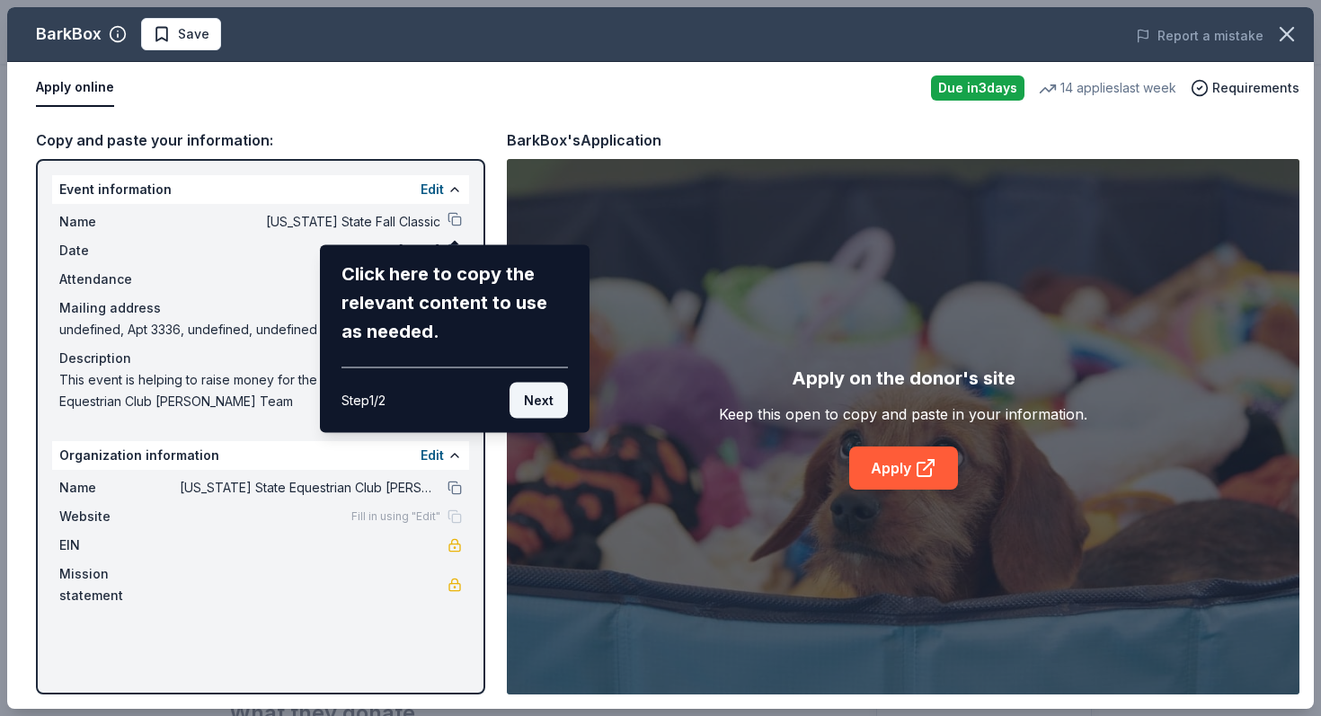
click at [533, 388] on button "Next" at bounding box center [539, 401] width 58 height 36
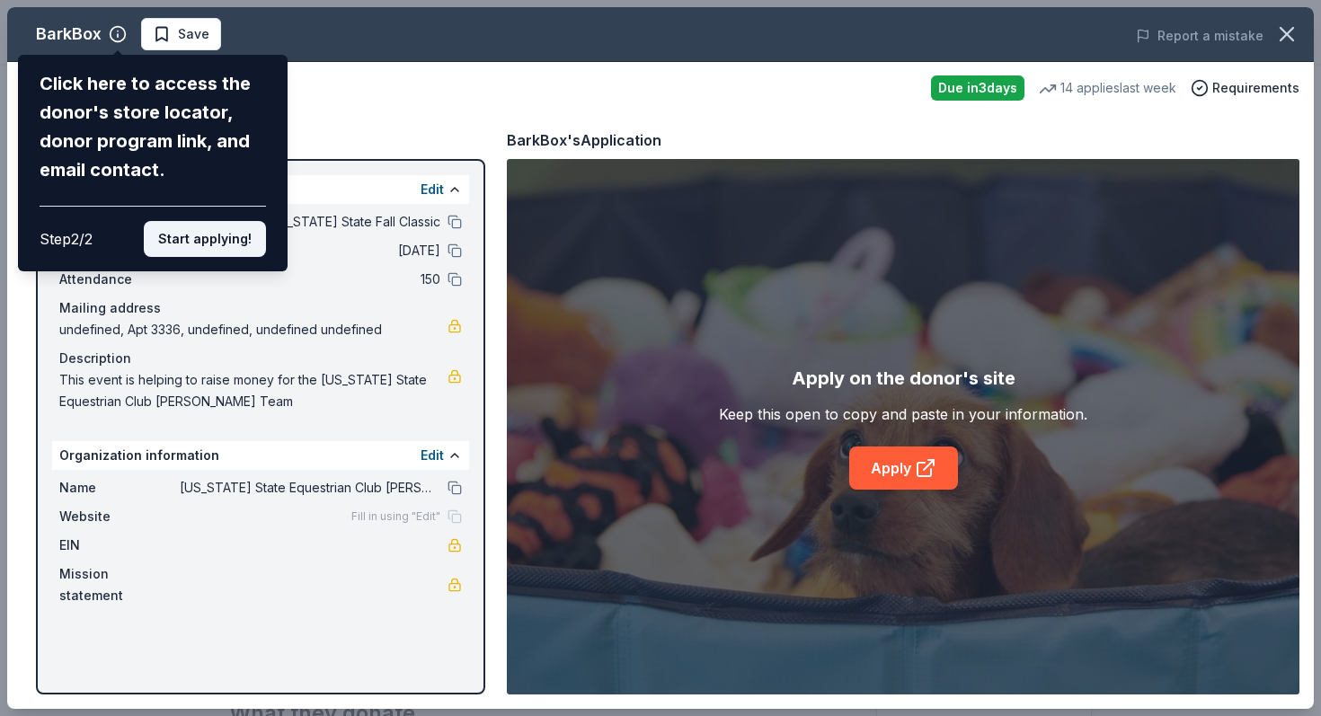
click at [212, 252] on button "Start applying!" at bounding box center [205, 239] width 122 height 36
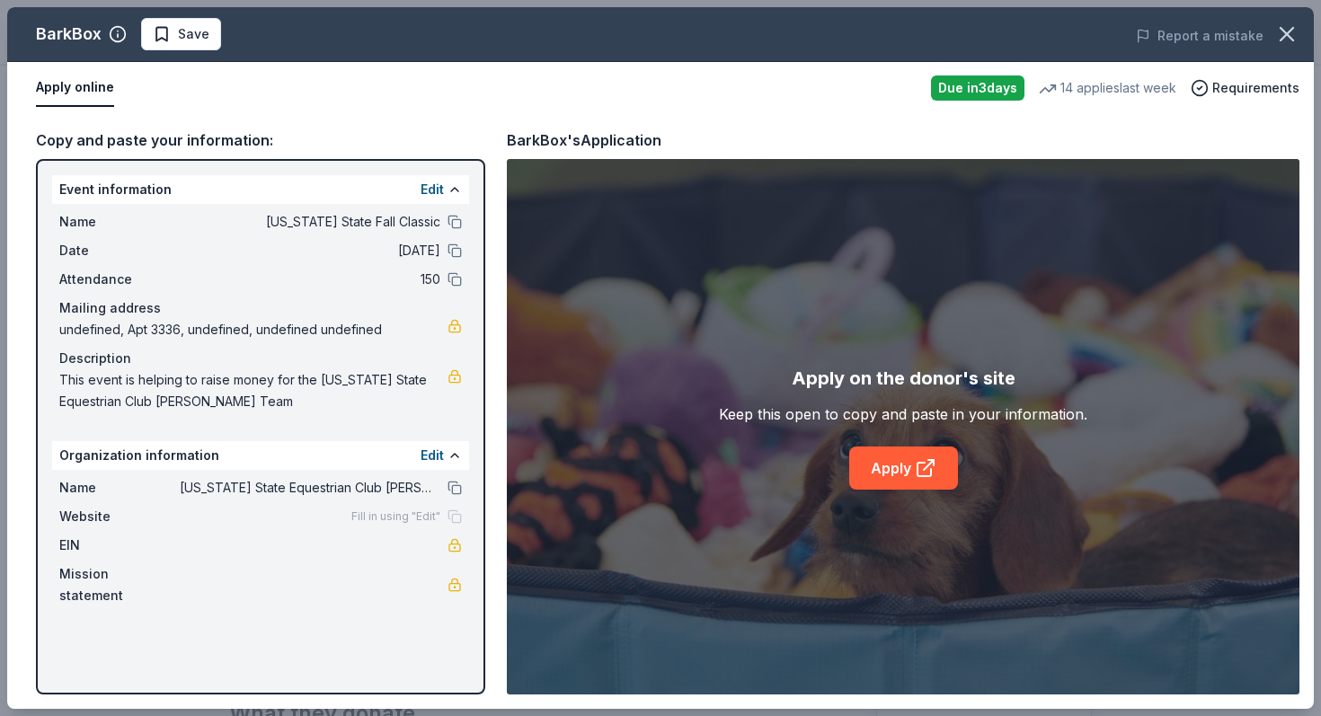
click at [224, 311] on div "BarkBox Save Report a mistake Apply online Due [DATE] 14 applies last week Requ…" at bounding box center [660, 358] width 1307 height 702
click at [902, 454] on link "Apply" at bounding box center [903, 468] width 109 height 43
click at [1292, 31] on icon "button" at bounding box center [1286, 34] width 25 height 25
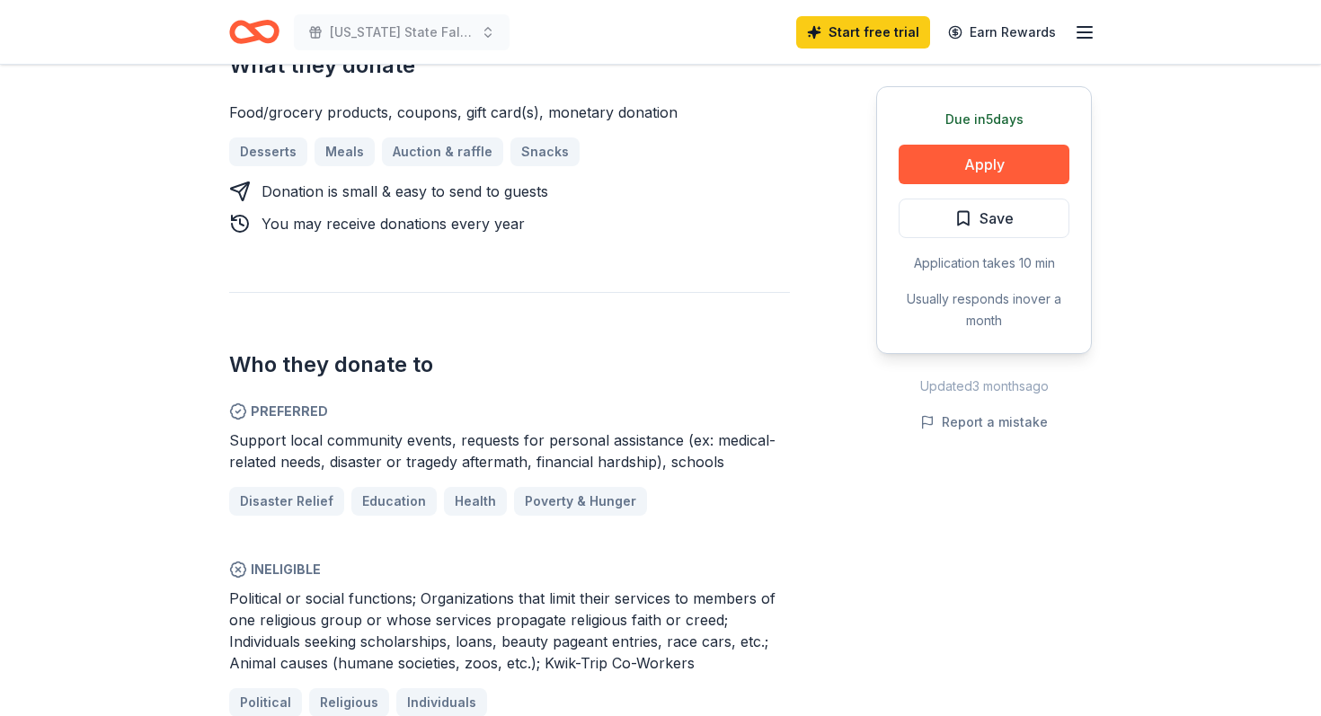
scroll to position [820, 0]
click at [972, 166] on button "Apply" at bounding box center [984, 165] width 171 height 40
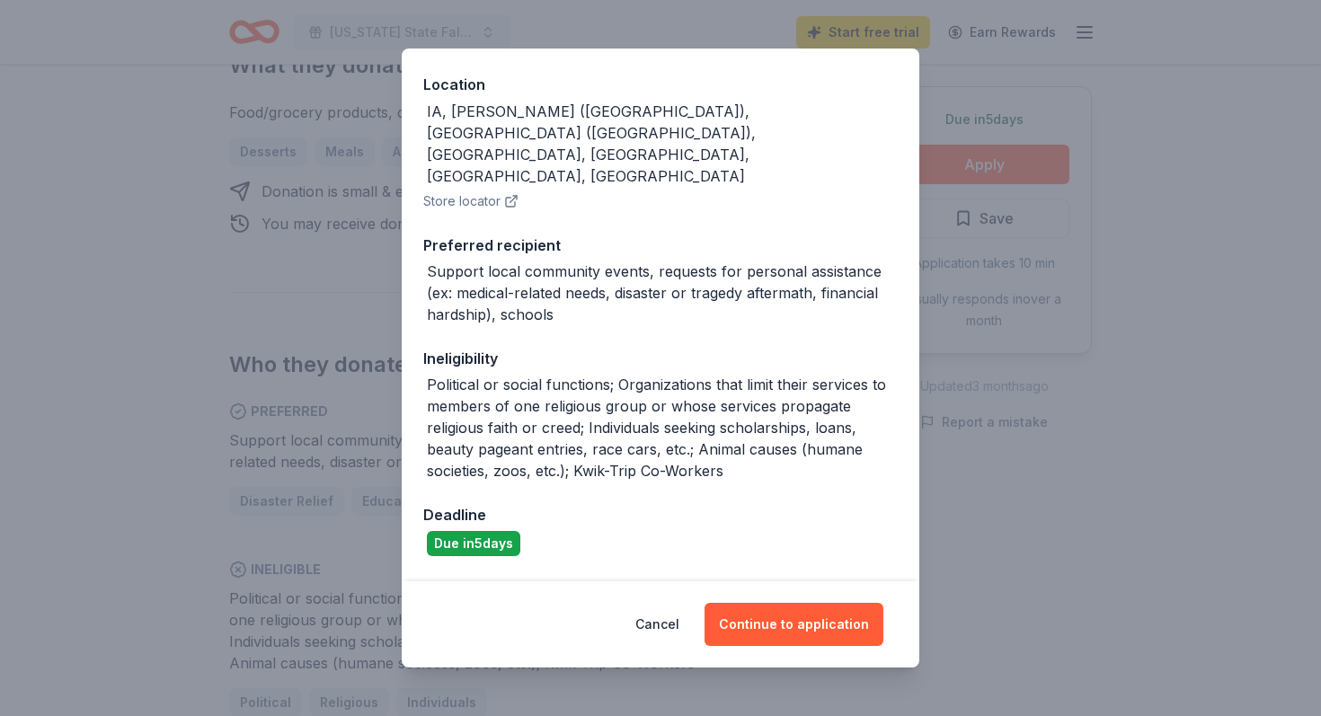
scroll to position [194, 0]
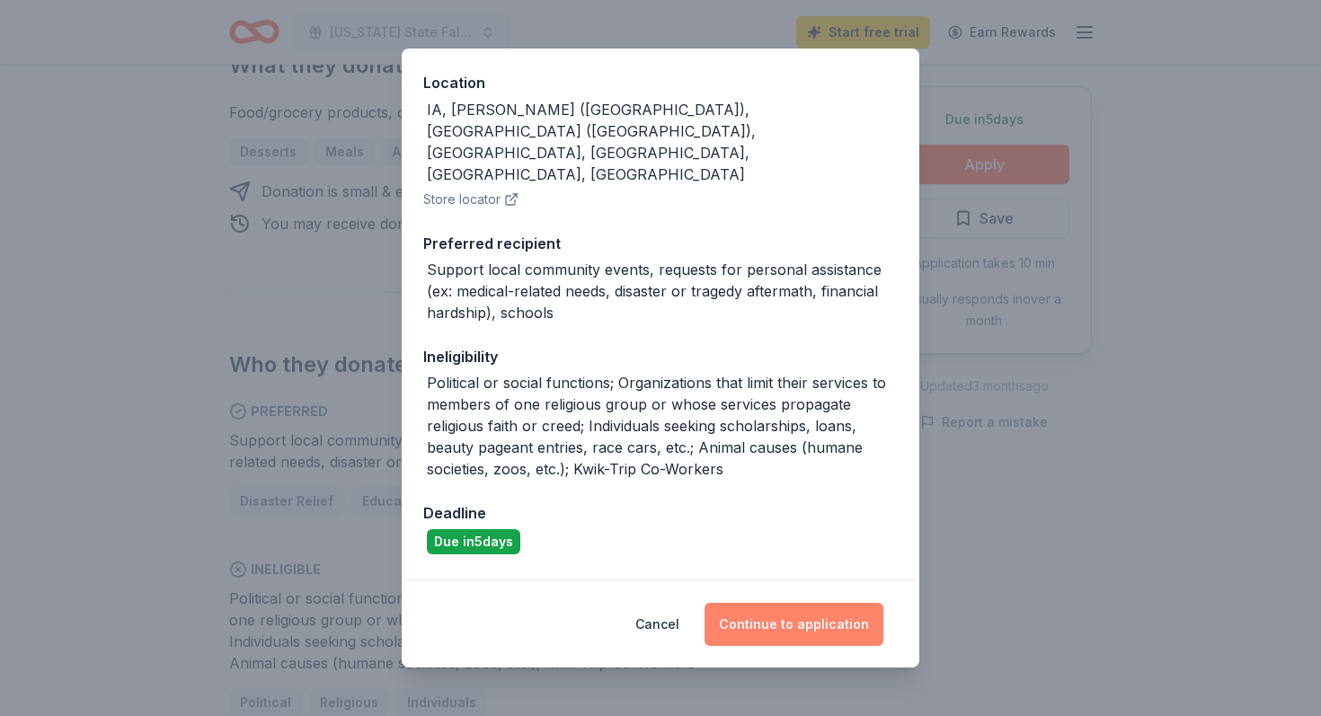
click at [783, 638] on button "Continue to application" at bounding box center [794, 624] width 179 height 43
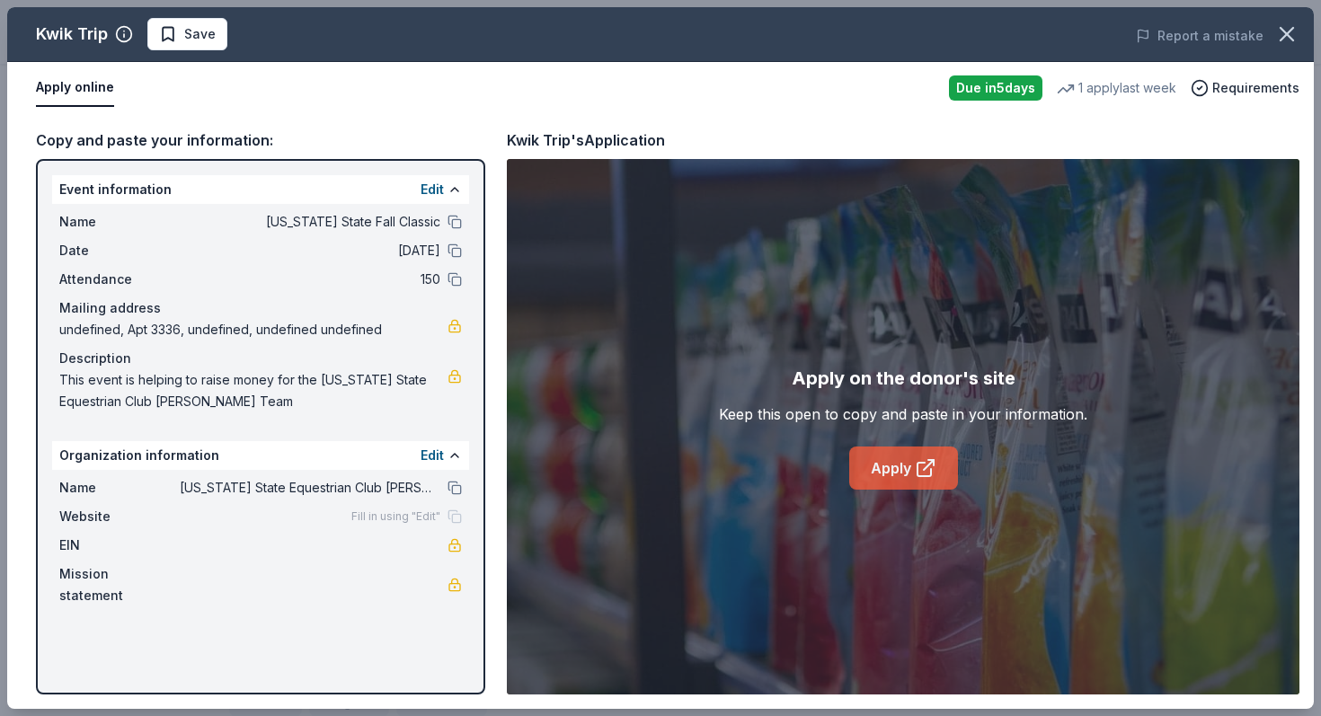
click at [919, 482] on link "Apply" at bounding box center [903, 468] width 109 height 43
